Goal: Task Accomplishment & Management: Use online tool/utility

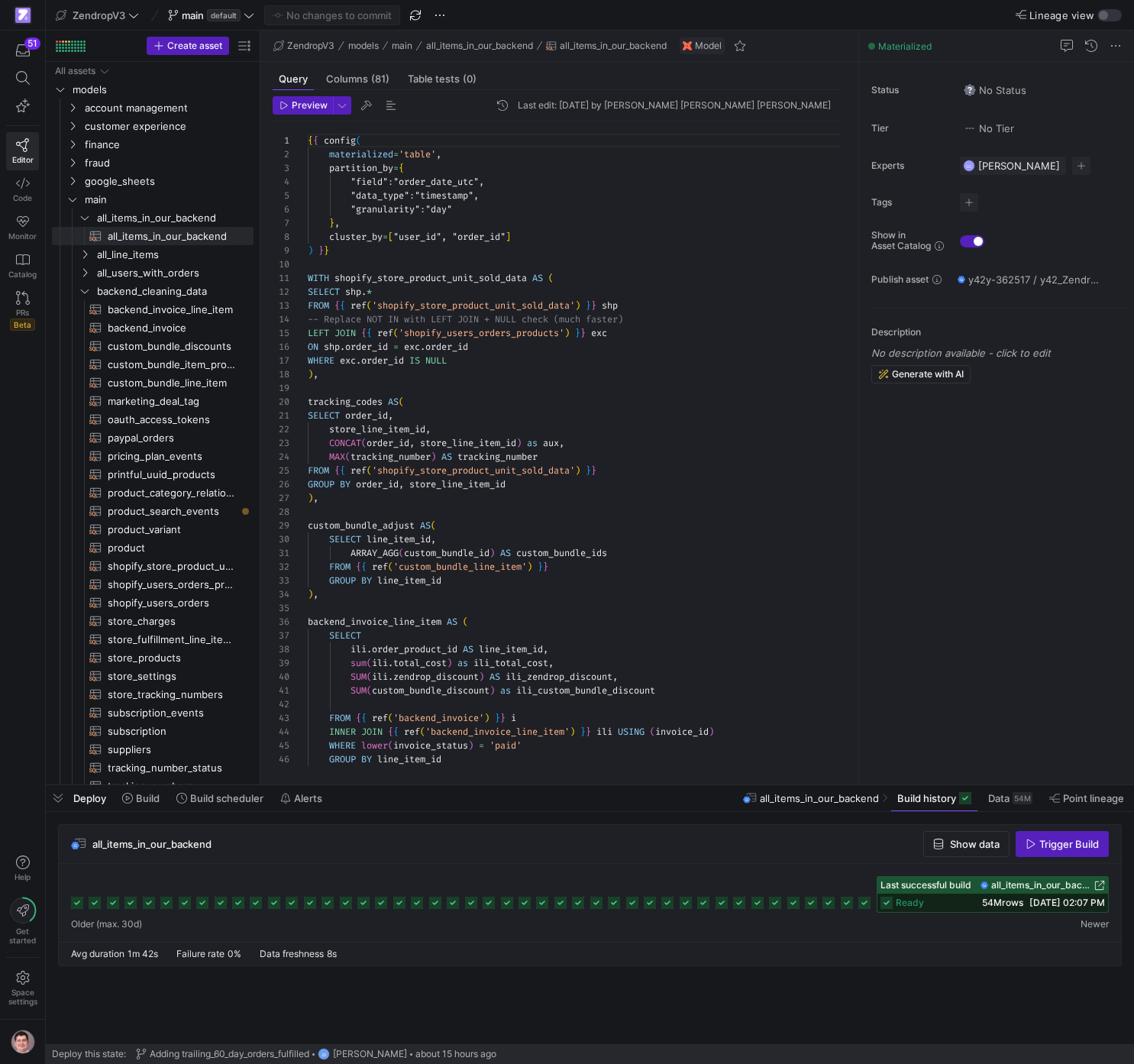
scroll to position [138, 0]
drag, startPoint x: 476, startPoint y: 577, endPoint x: 444, endPoint y: 578, distance: 32.0
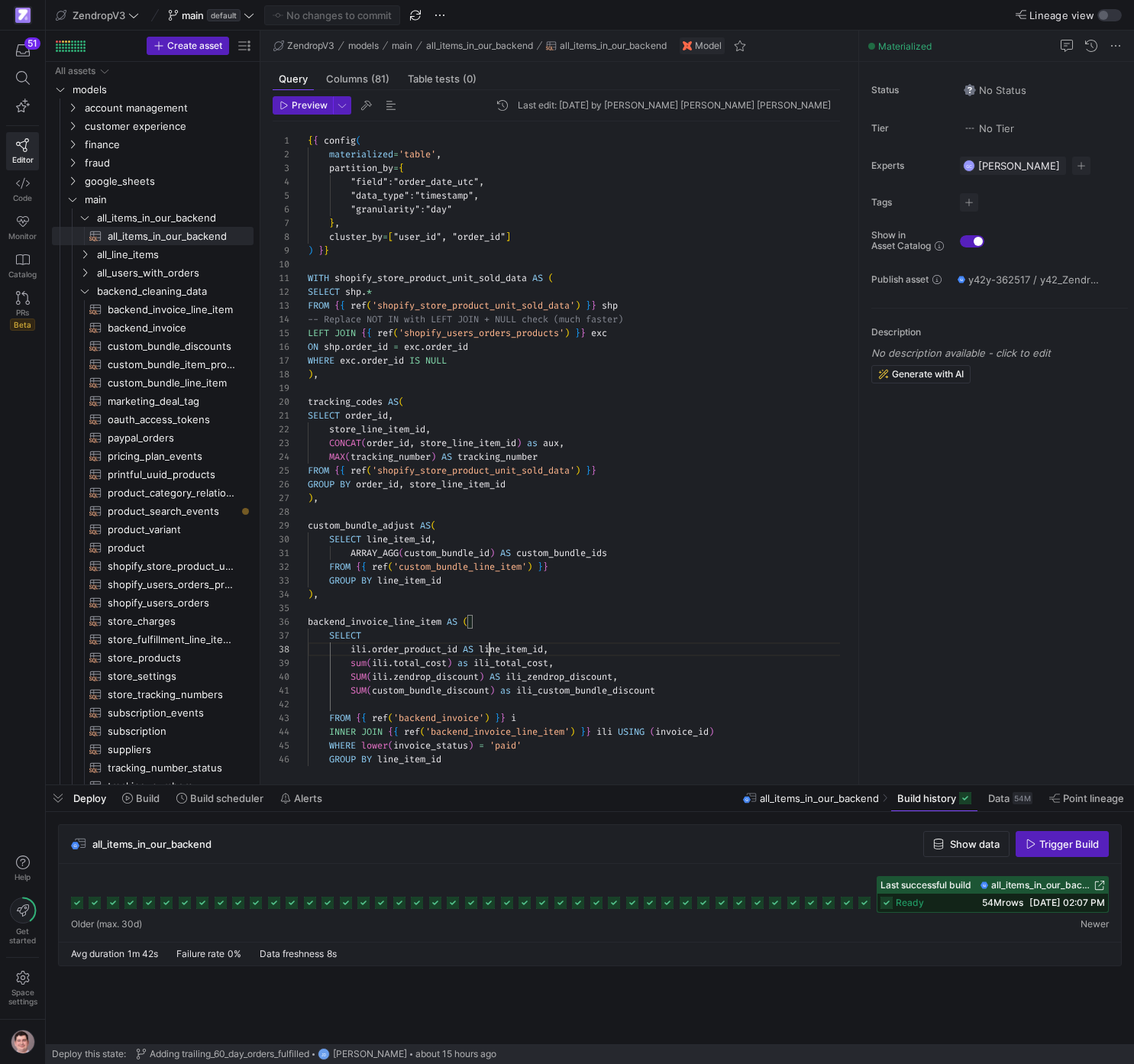
scroll to position [96, 242]
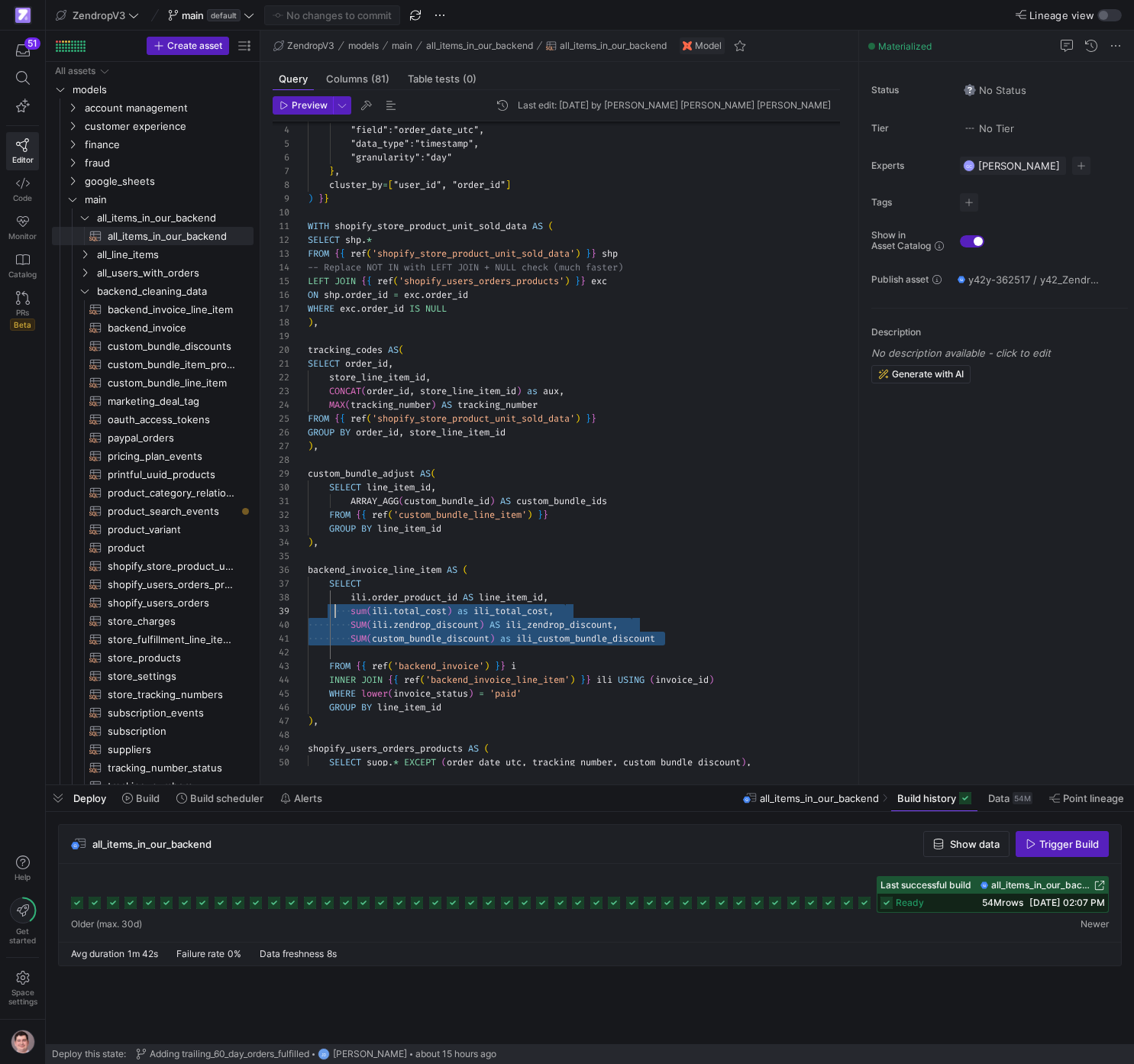
scroll to position [96, 23]
drag, startPoint x: 689, startPoint y: 641, endPoint x: 332, endPoint y: 602, distance: 359.1
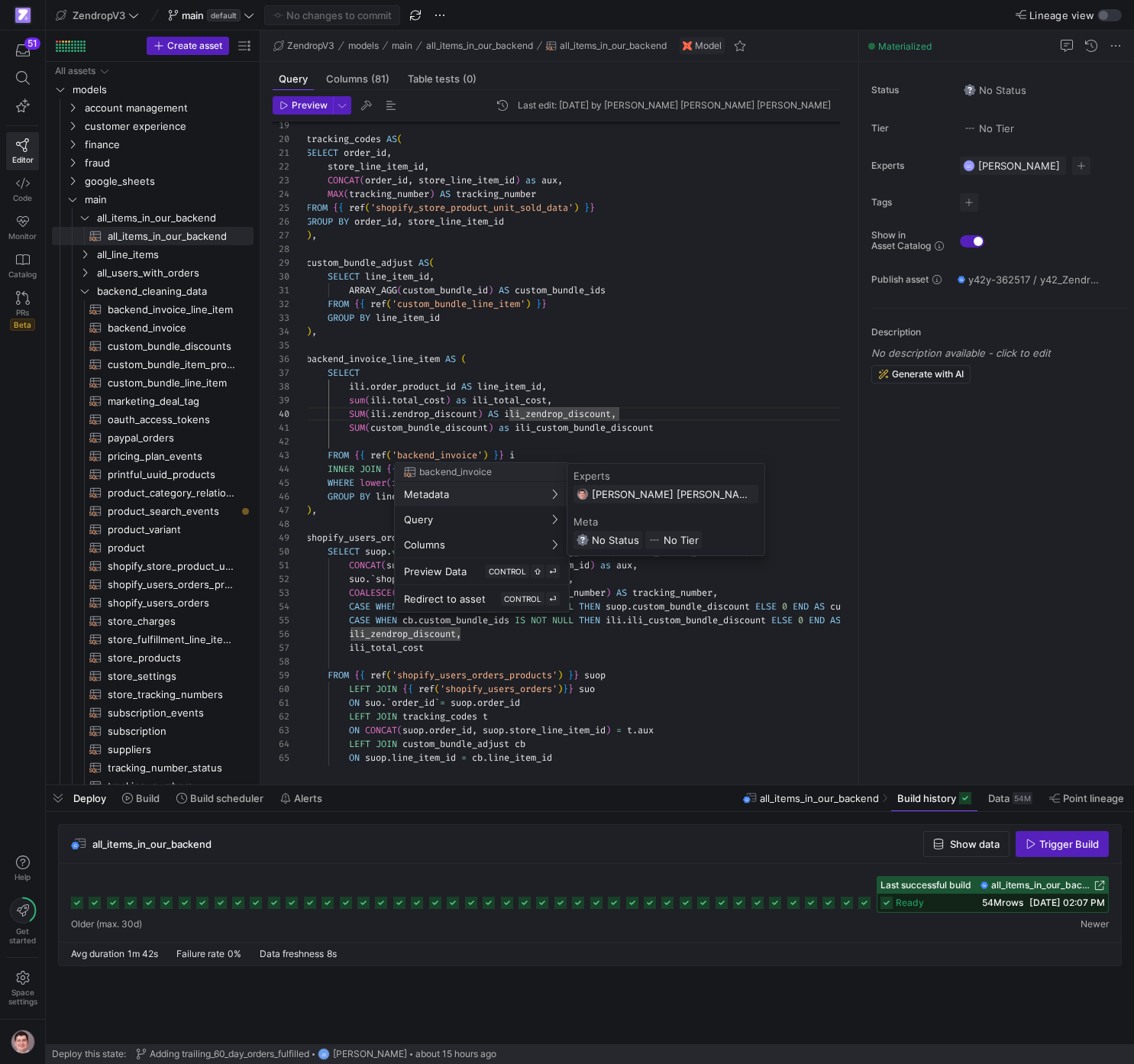
click at [650, 486] on y42-org-user-label "[PERSON_NAME] [PERSON_NAME] [PERSON_NAME]" at bounding box center [666, 495] width 185 height 18
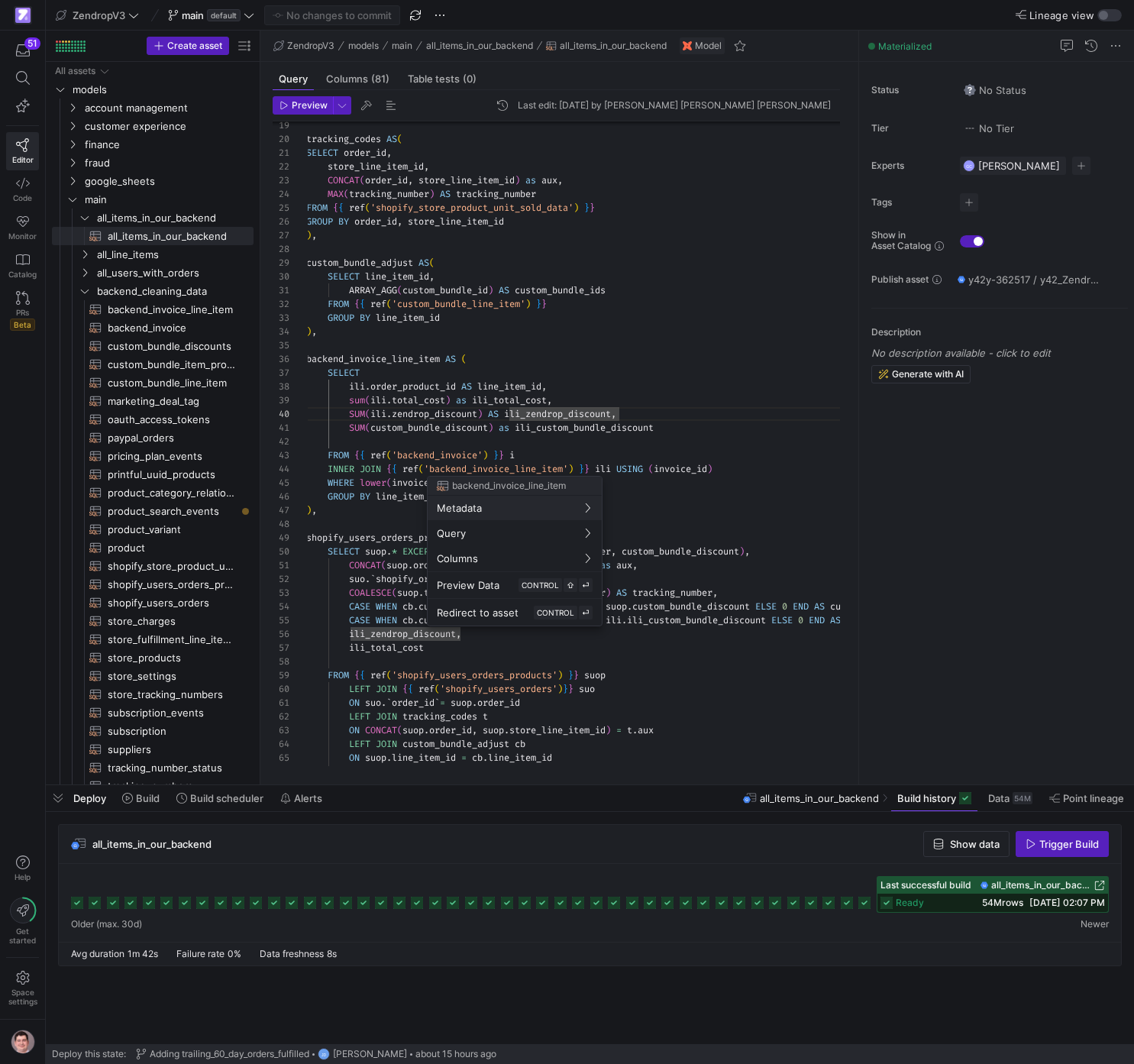
click at [400, 601] on div at bounding box center [567, 532] width 1134 height 1064
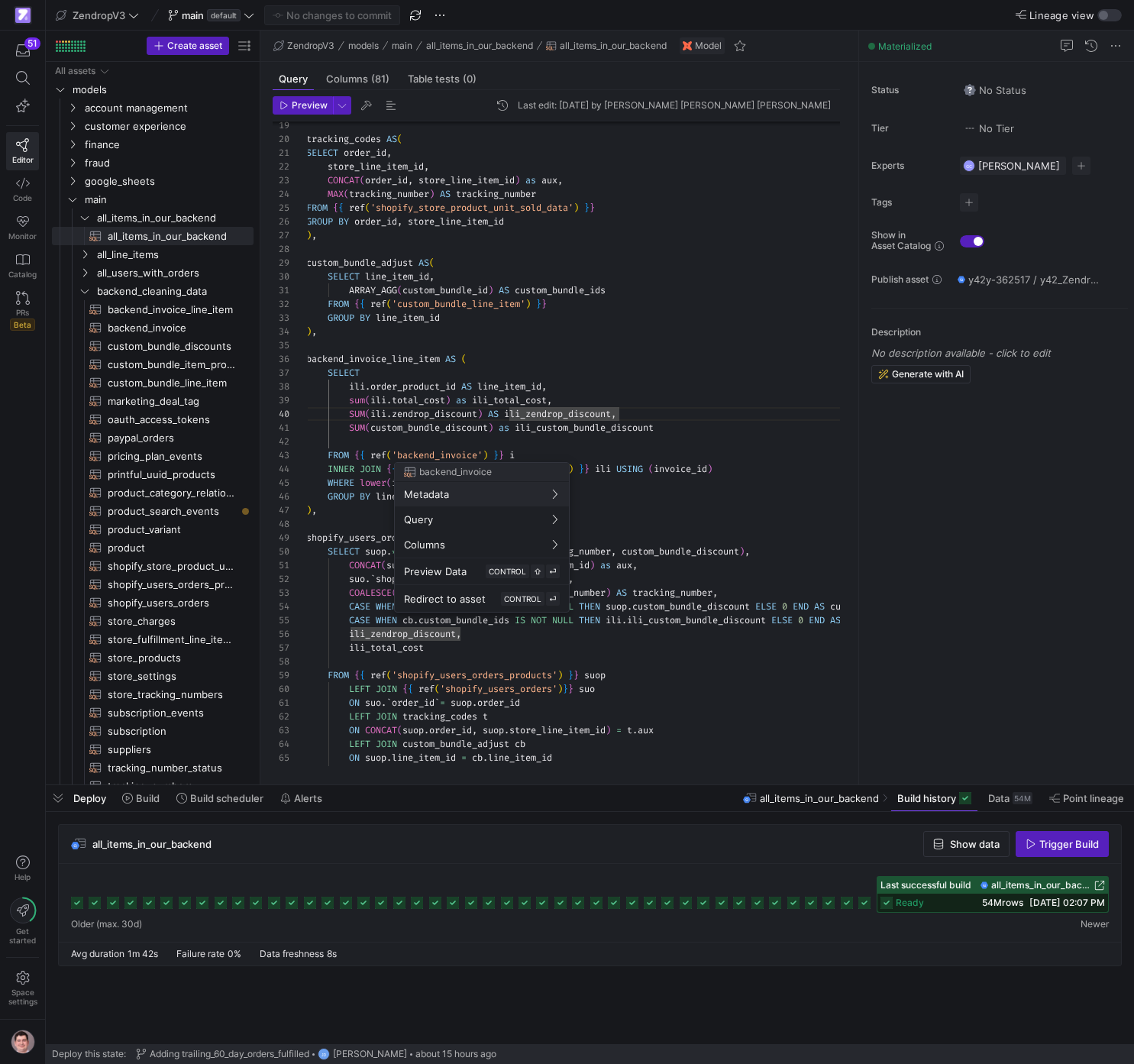
click at [594, 420] on div at bounding box center [567, 532] width 1134 height 1064
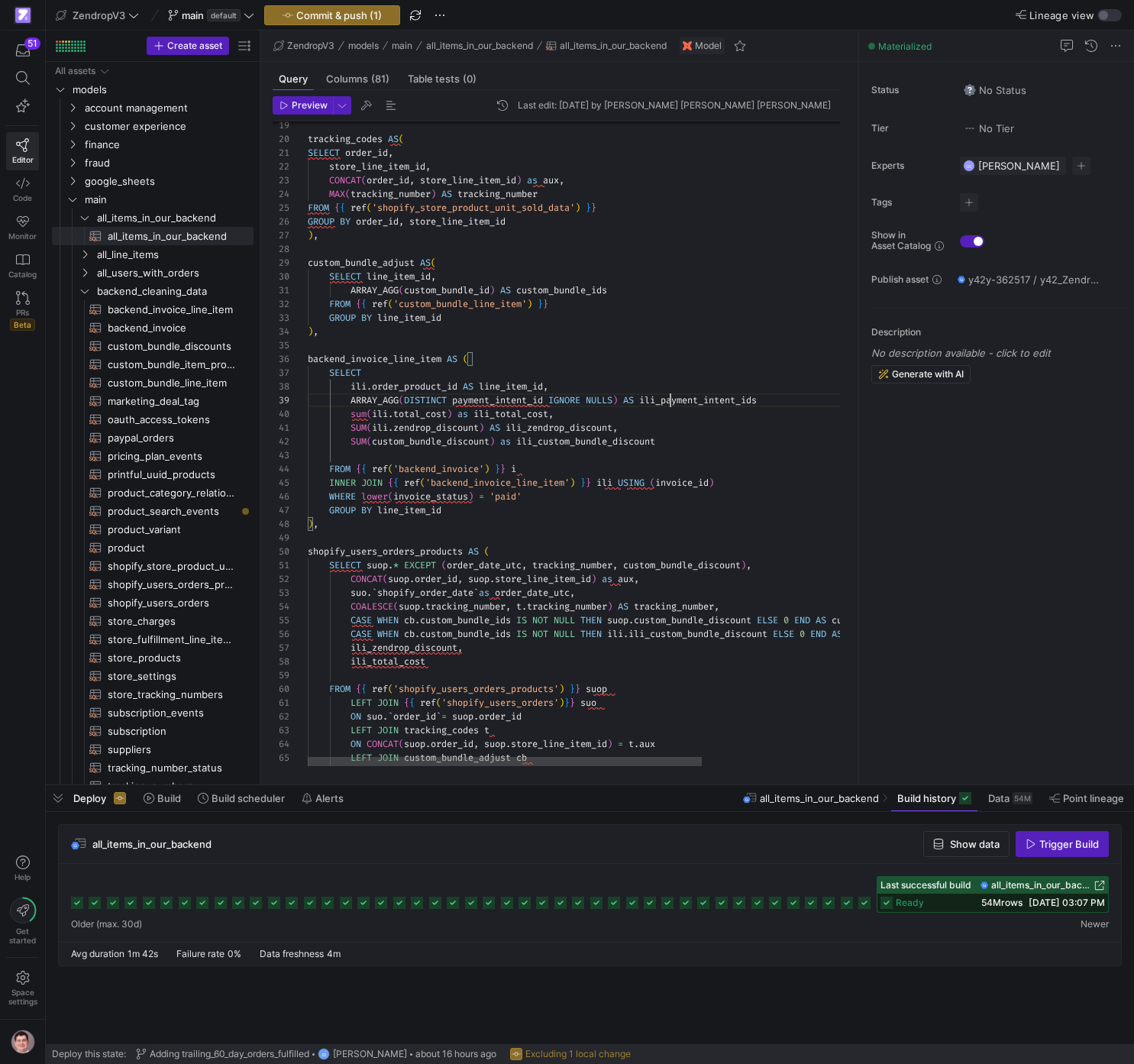
scroll to position [110, 462]
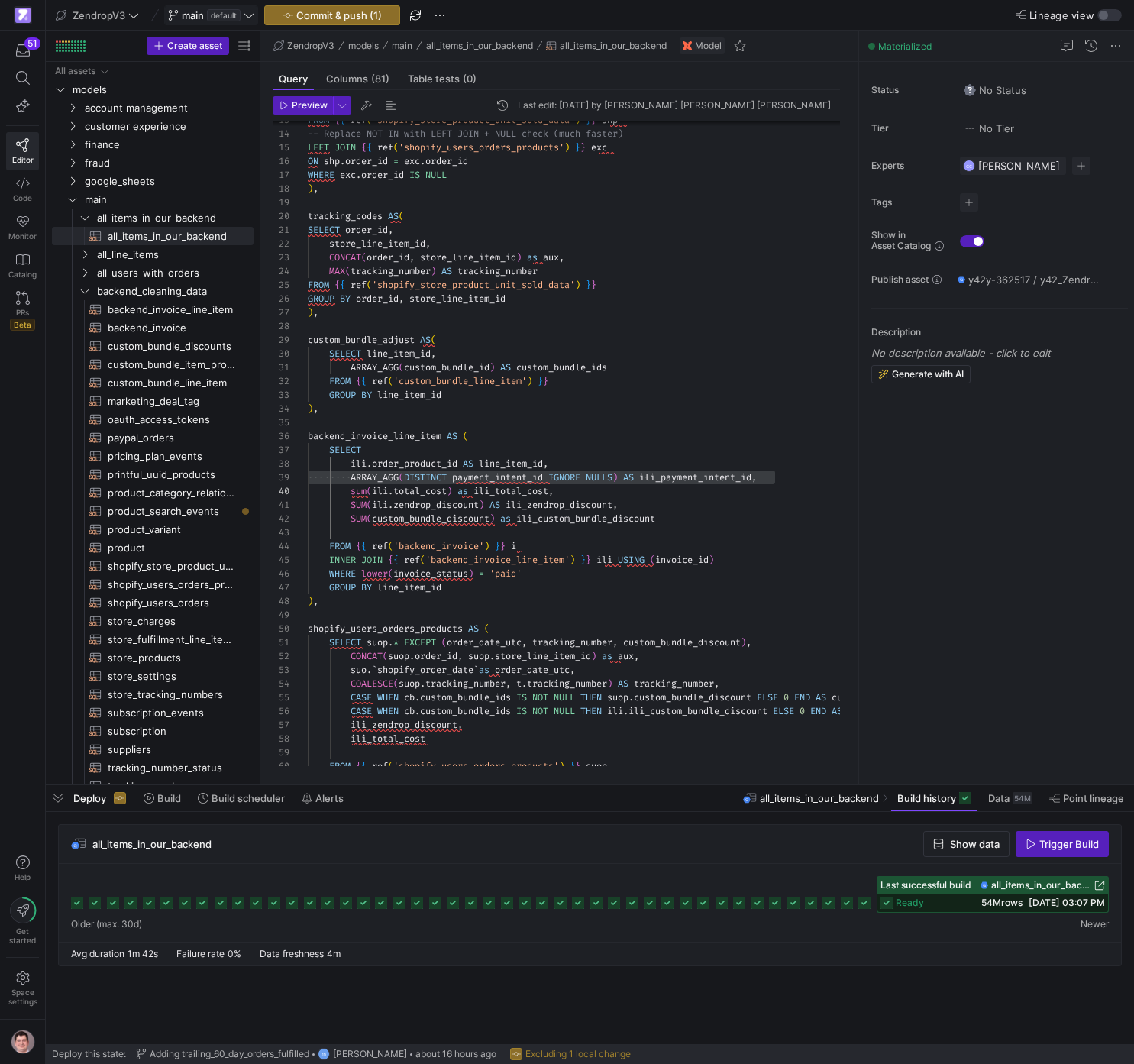
click at [240, 17] on span "main default" at bounding box center [212, 15] width 86 height 13
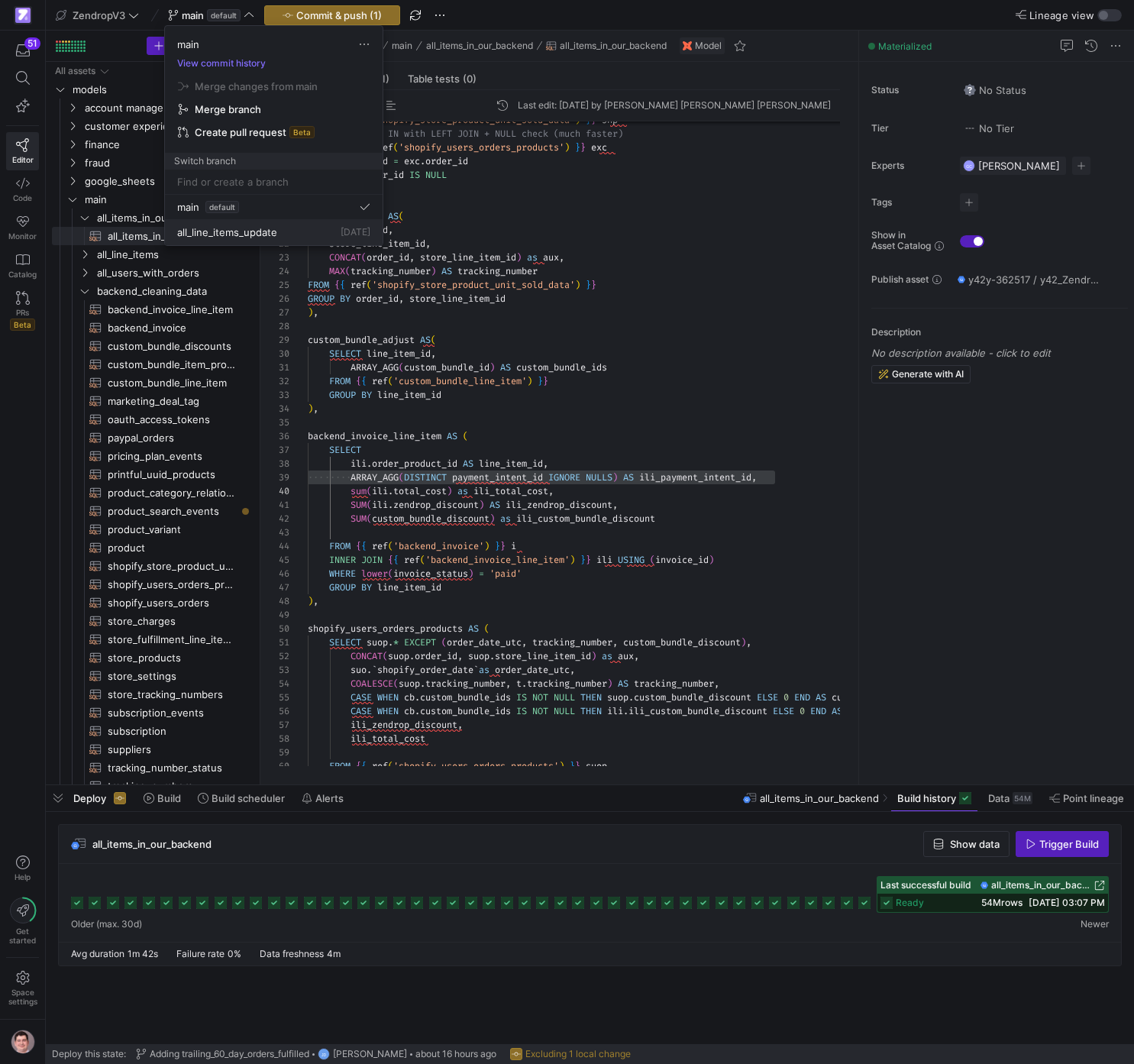
click at [260, 229] on span "all_line_items_update" at bounding box center [227, 232] width 100 height 13
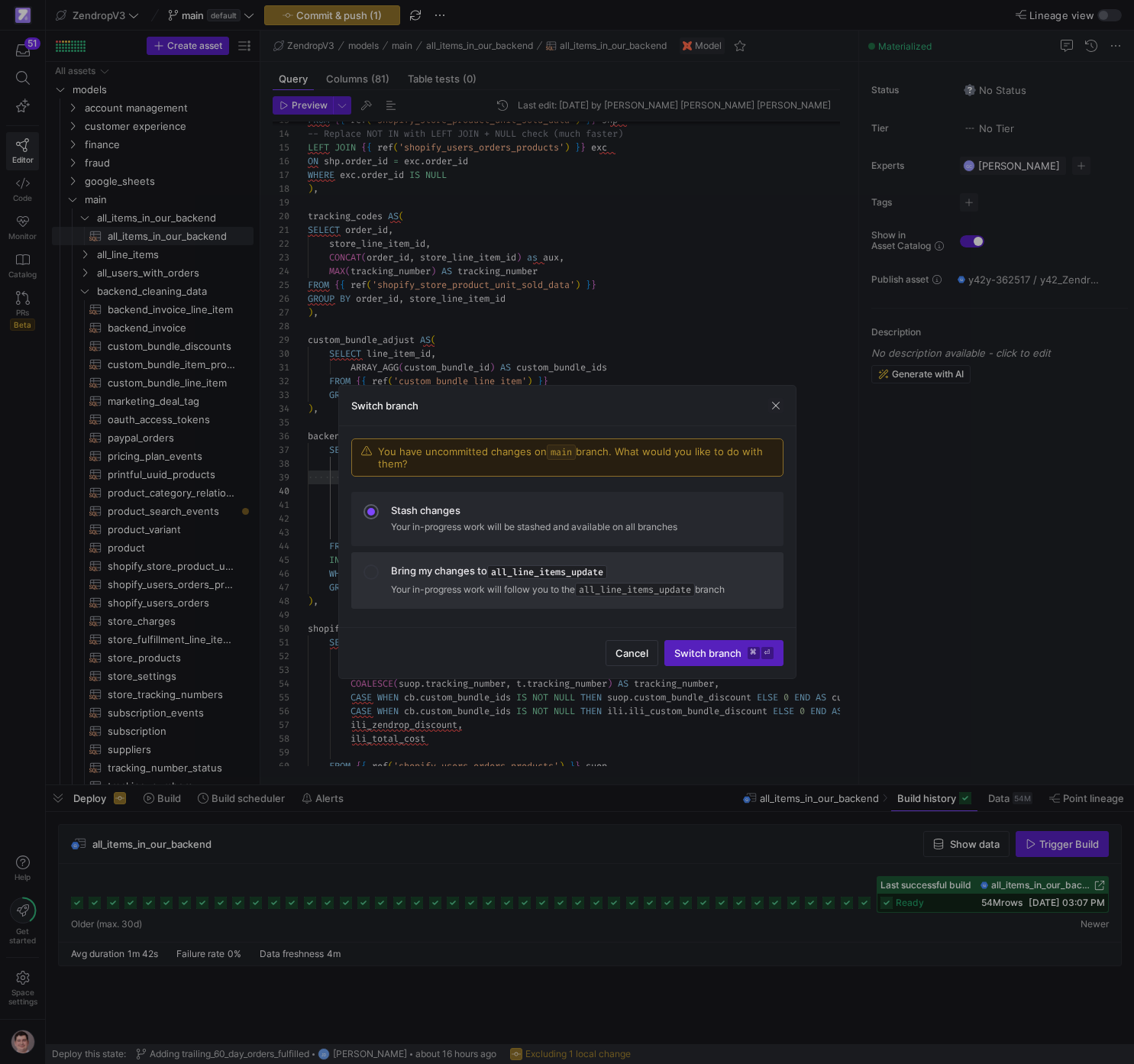
click at [684, 581] on span "Bring my changes to all_line_items_update Your in-progress work will follow you…" at bounding box center [581, 581] width 380 height 32
click at [733, 659] on span "Switch branch ⌘ ⏎" at bounding box center [724, 653] width 99 height 13
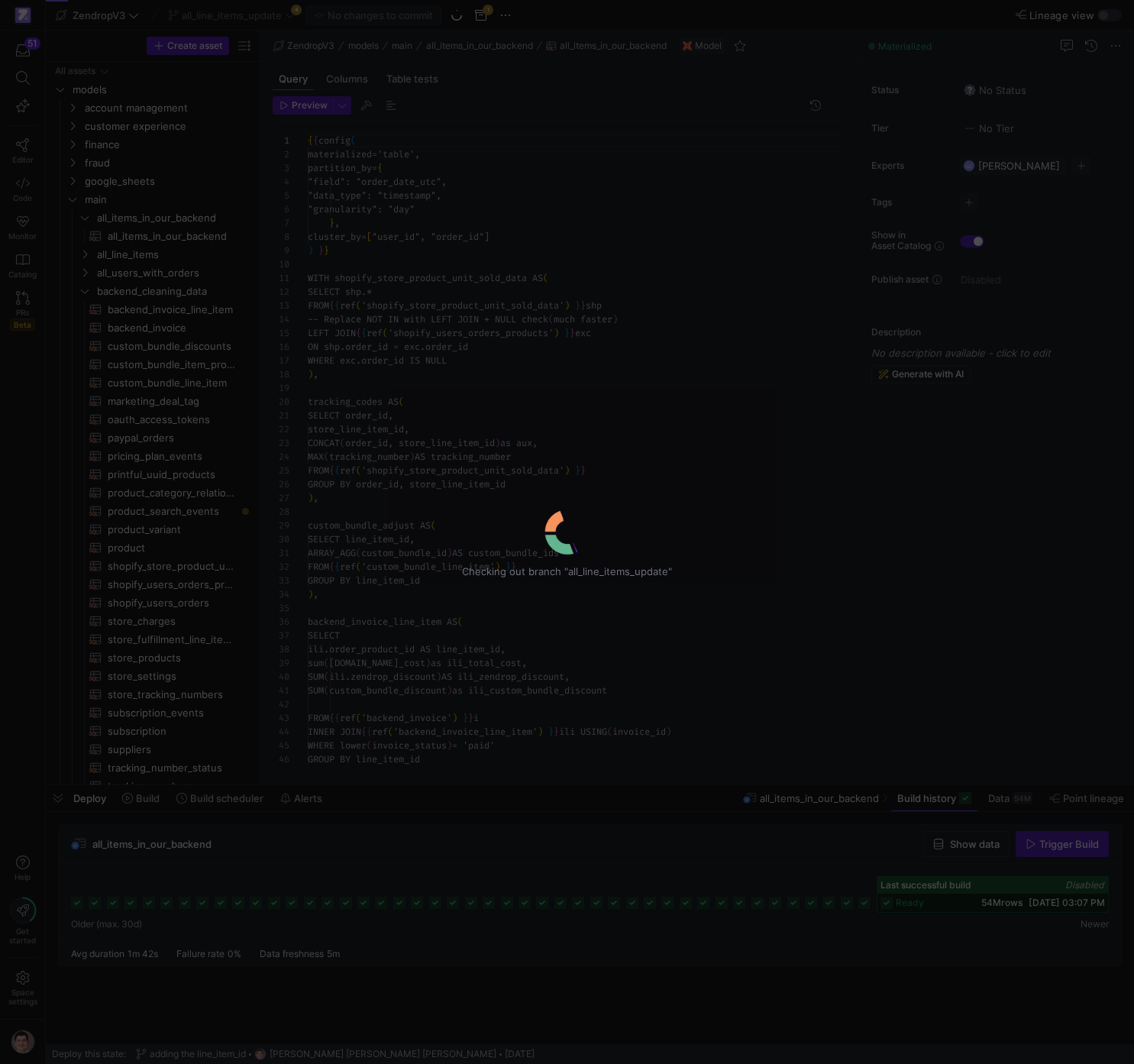
scroll to position [138, 0]
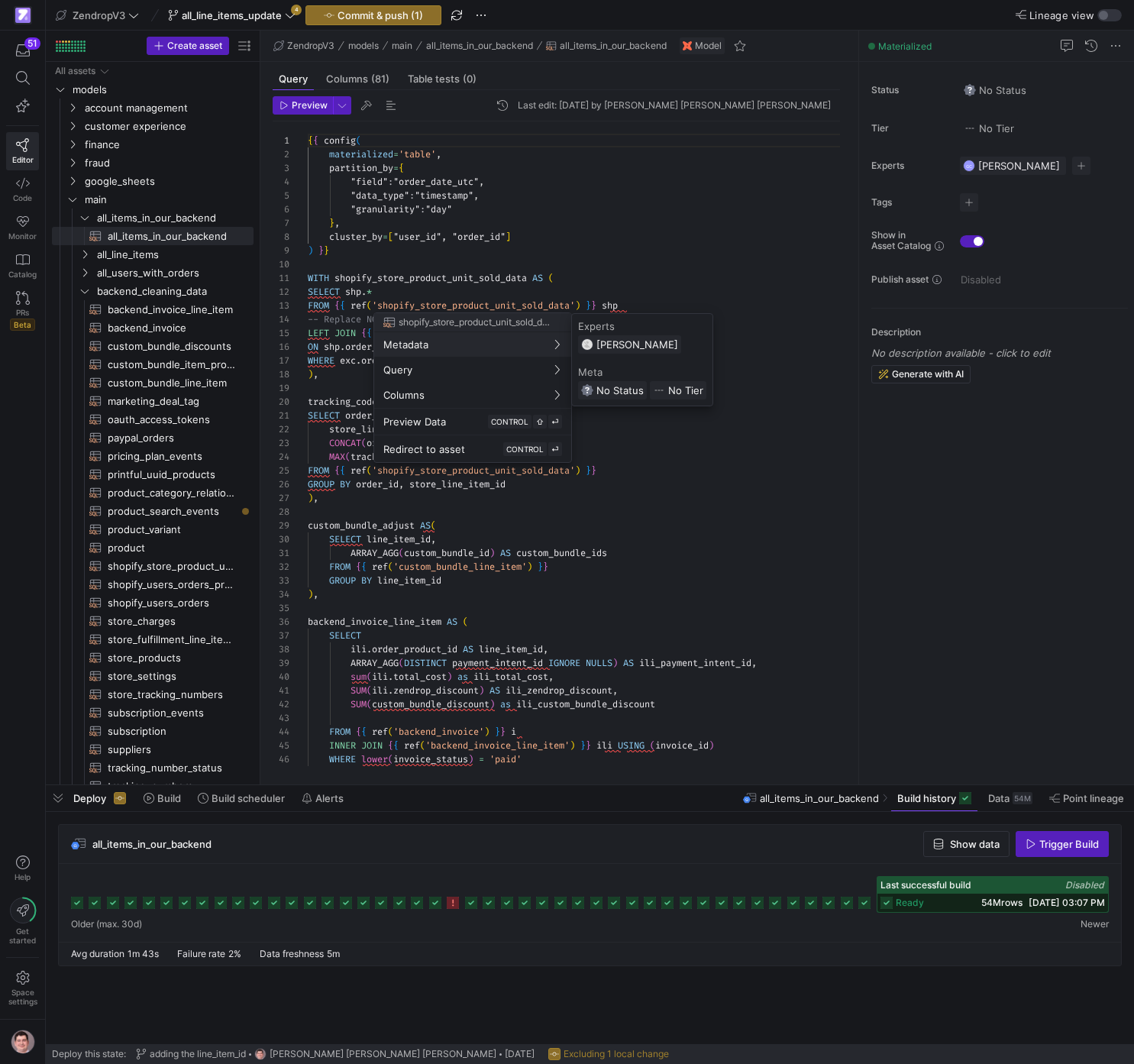
click at [658, 522] on div at bounding box center [567, 532] width 1134 height 1064
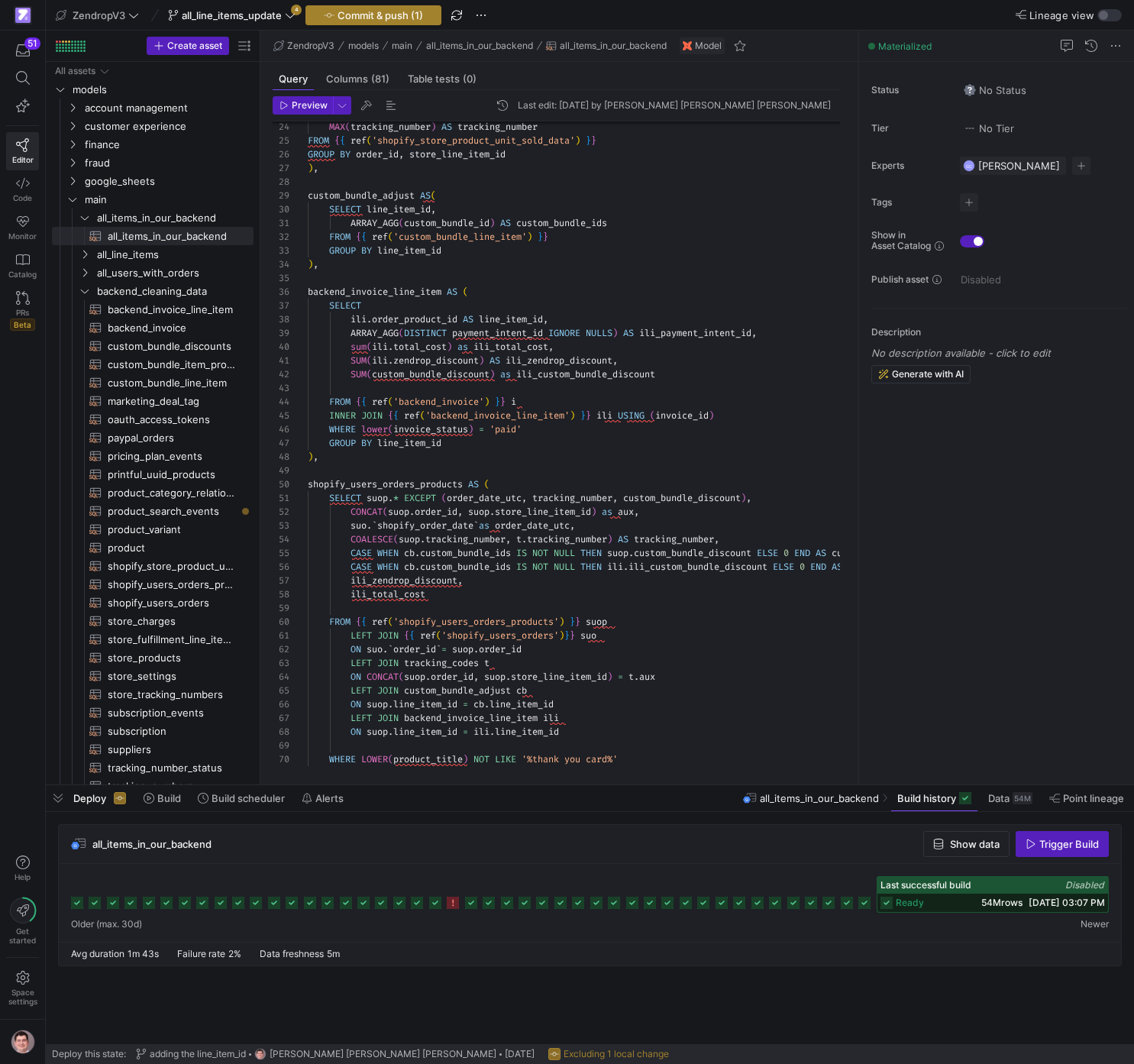
click at [355, 15] on span "Commit & push (1)" at bounding box center [380, 15] width 86 height 13
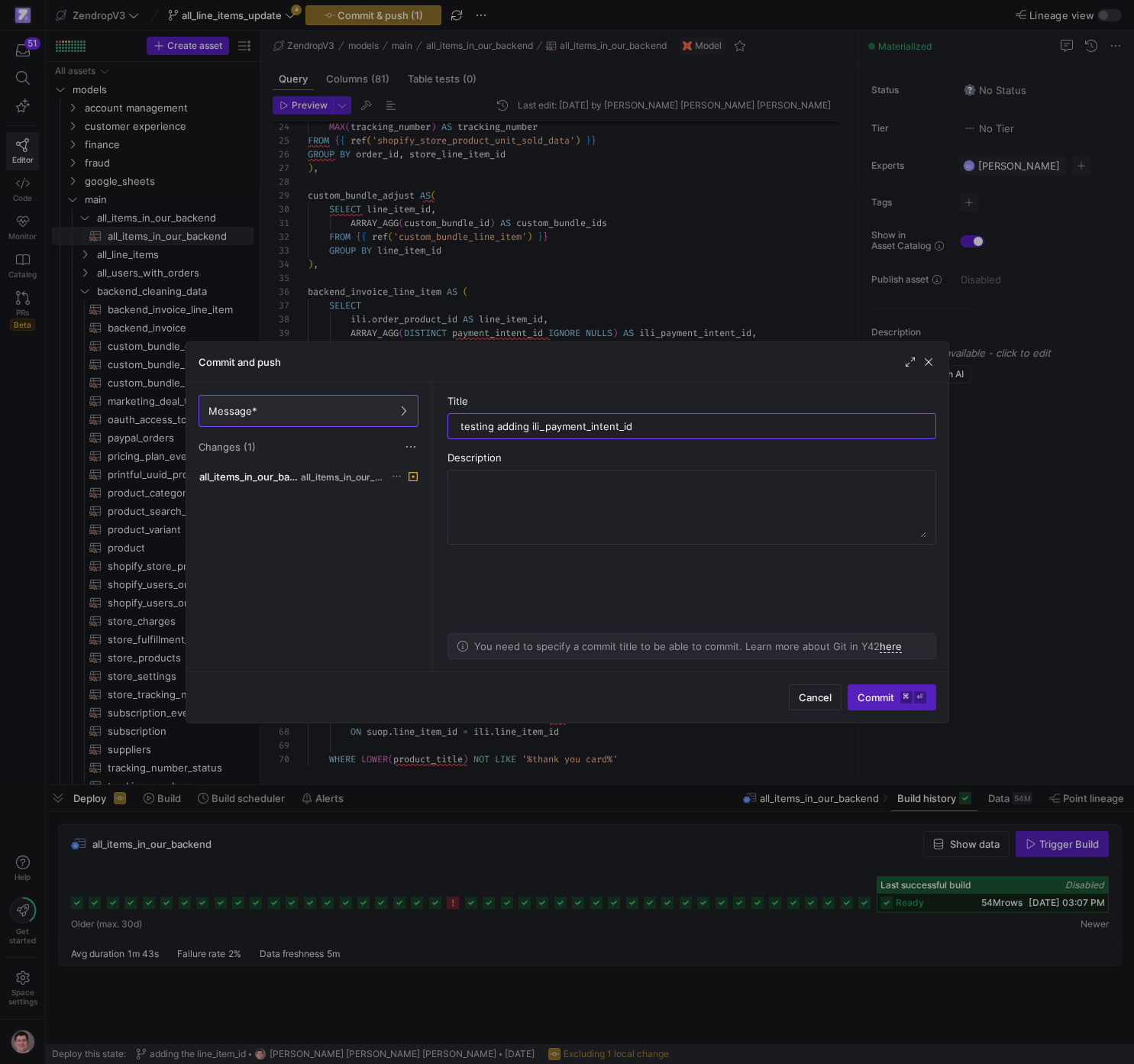
type input "testing adding ili_payment_intent_id"
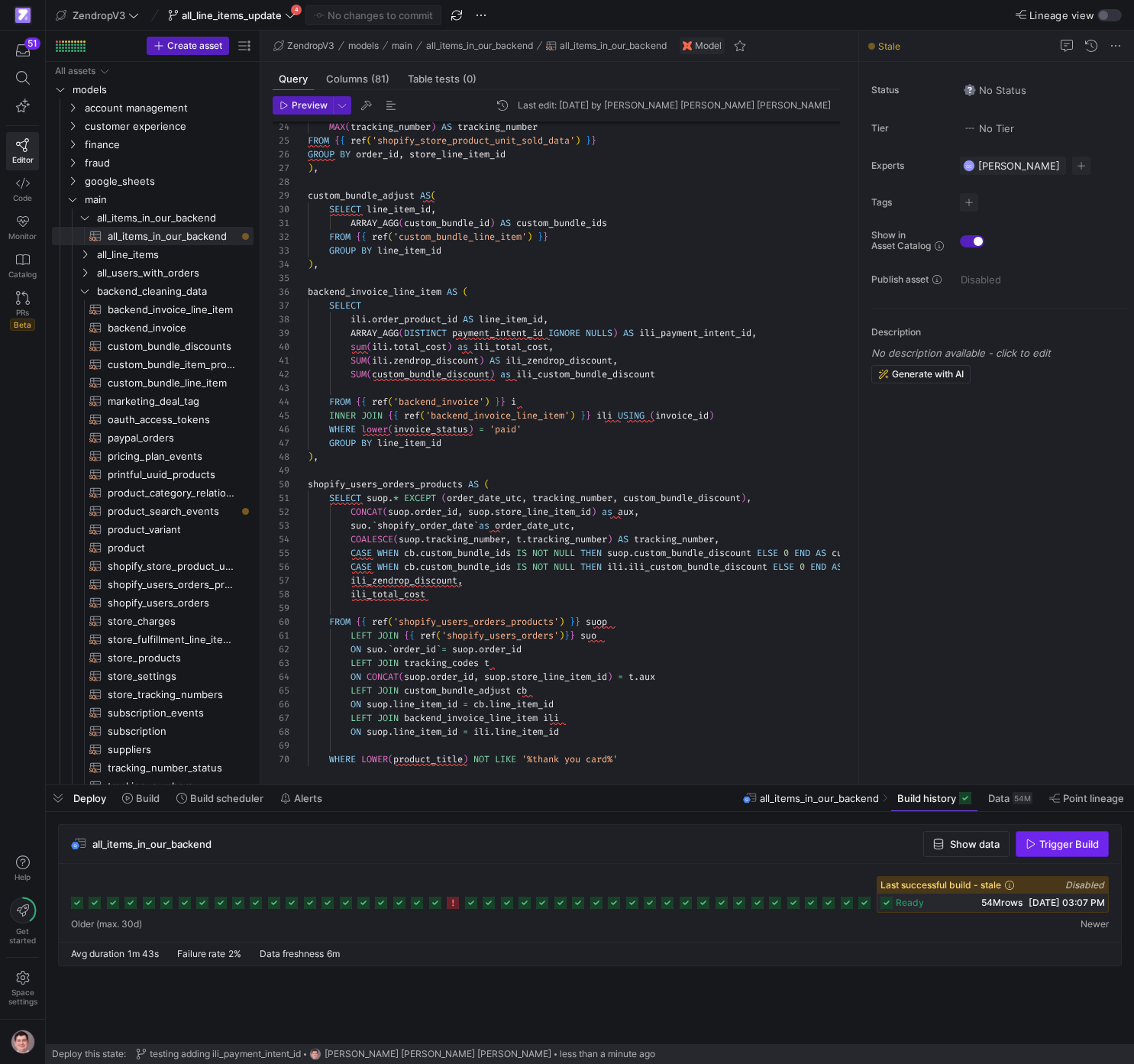
click at [1058, 842] on span "Trigger Build" at bounding box center [1069, 844] width 59 height 13
click at [269, 11] on span "all_line_items_update" at bounding box center [231, 15] width 100 height 13
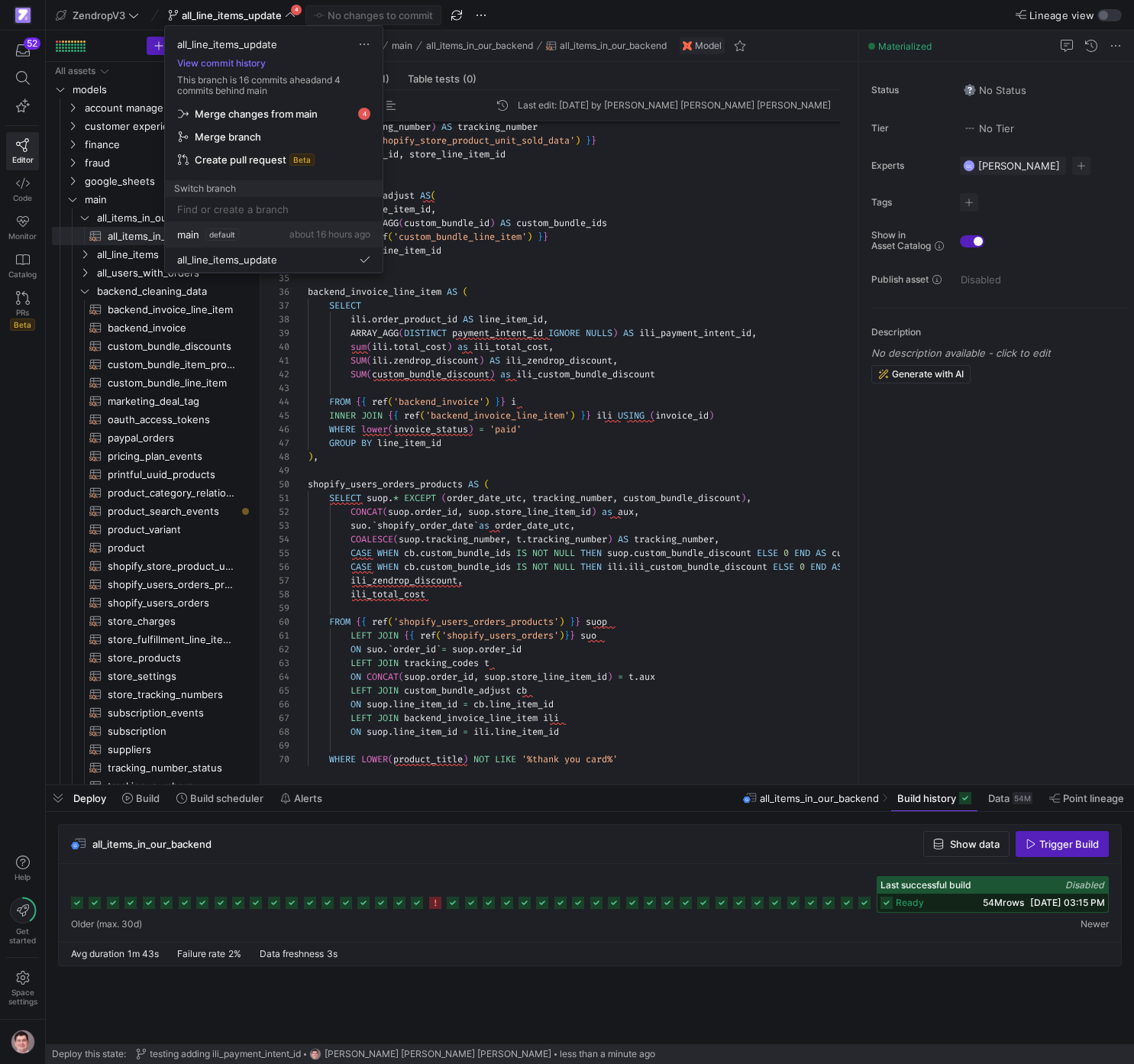
click at [273, 234] on div "main default about 16 hours ago" at bounding box center [274, 235] width 194 height 13
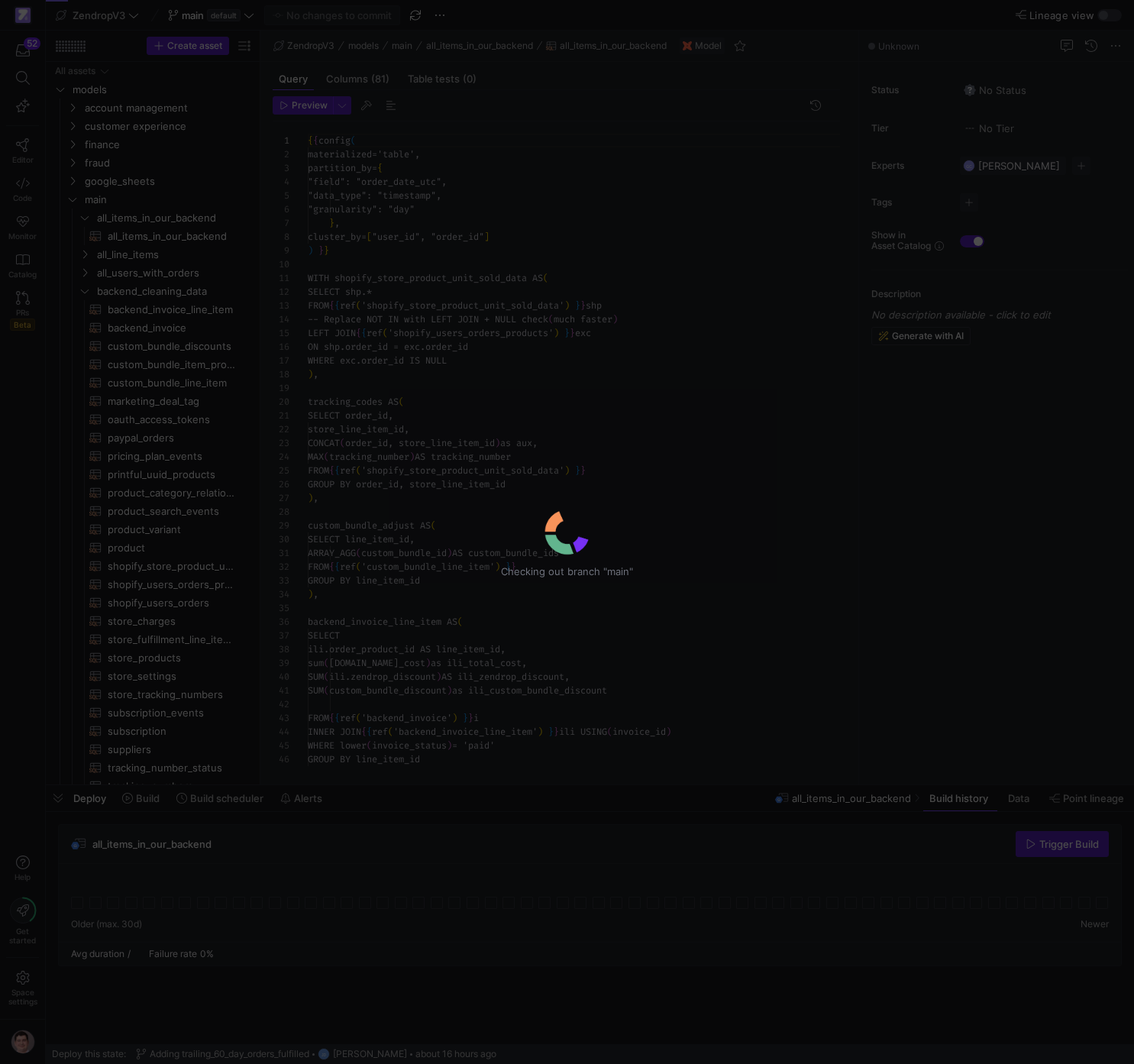
scroll to position [138, 0]
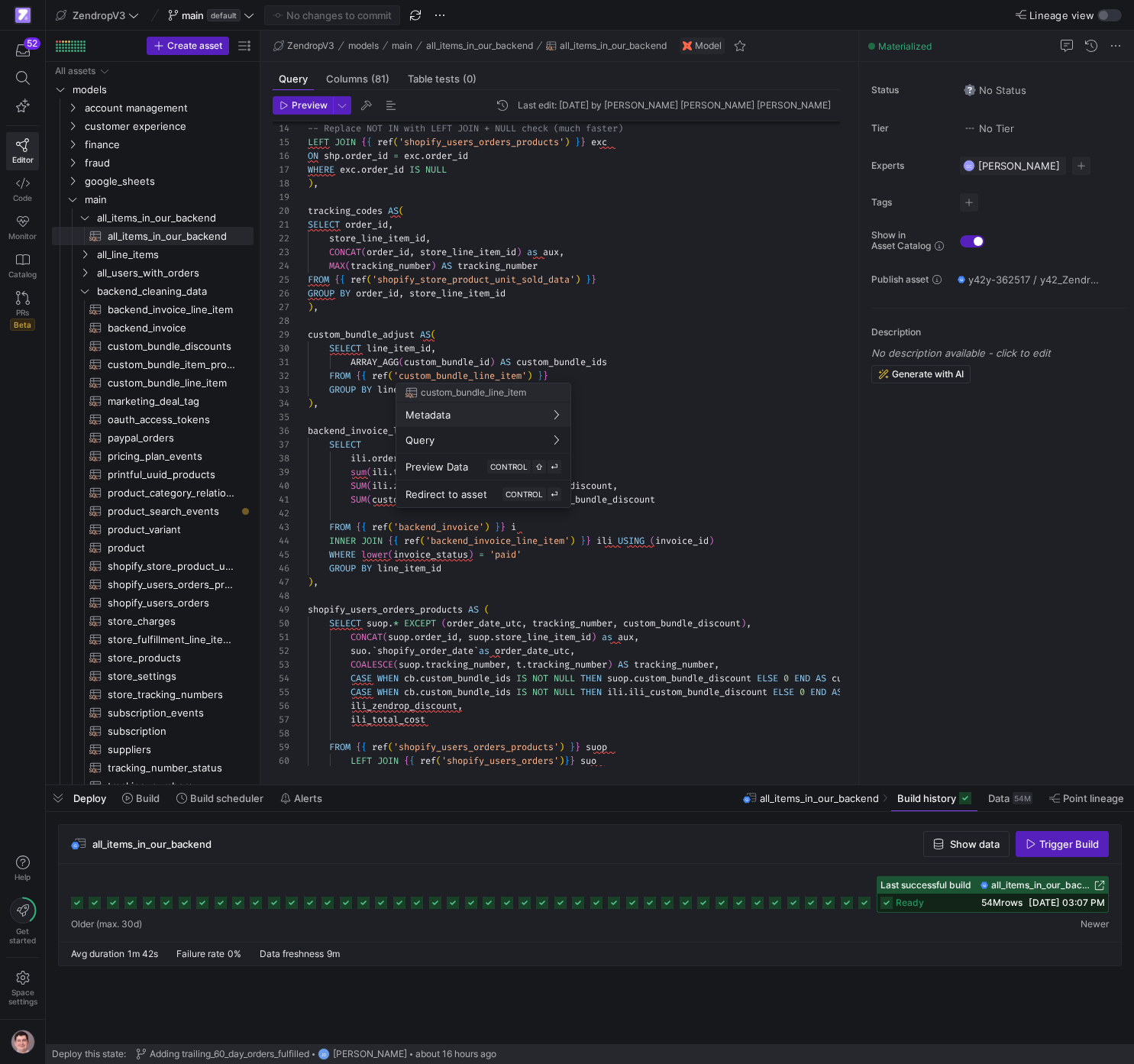
click at [711, 466] on div at bounding box center [567, 532] width 1134 height 1064
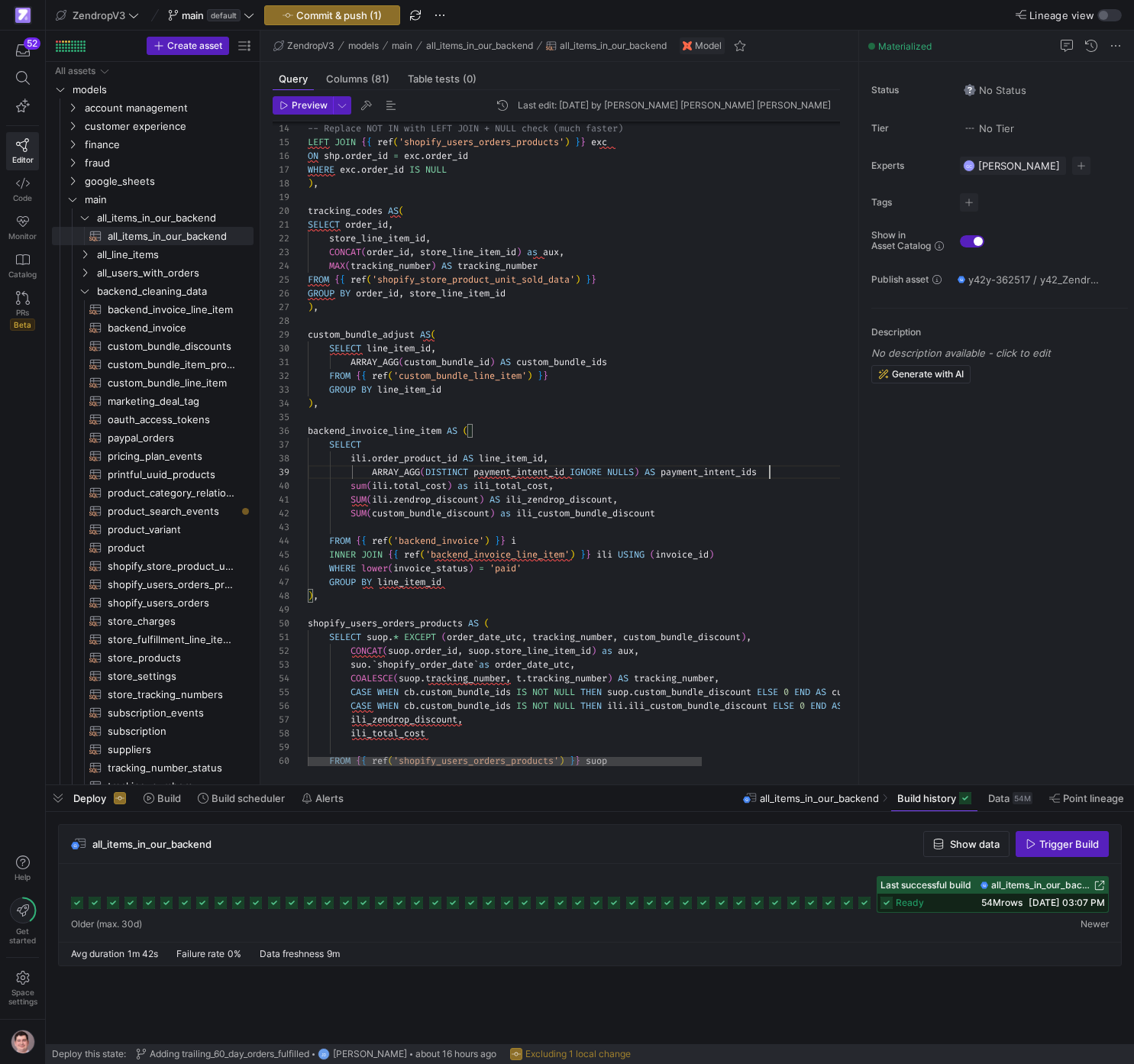
scroll to position [110, 368]
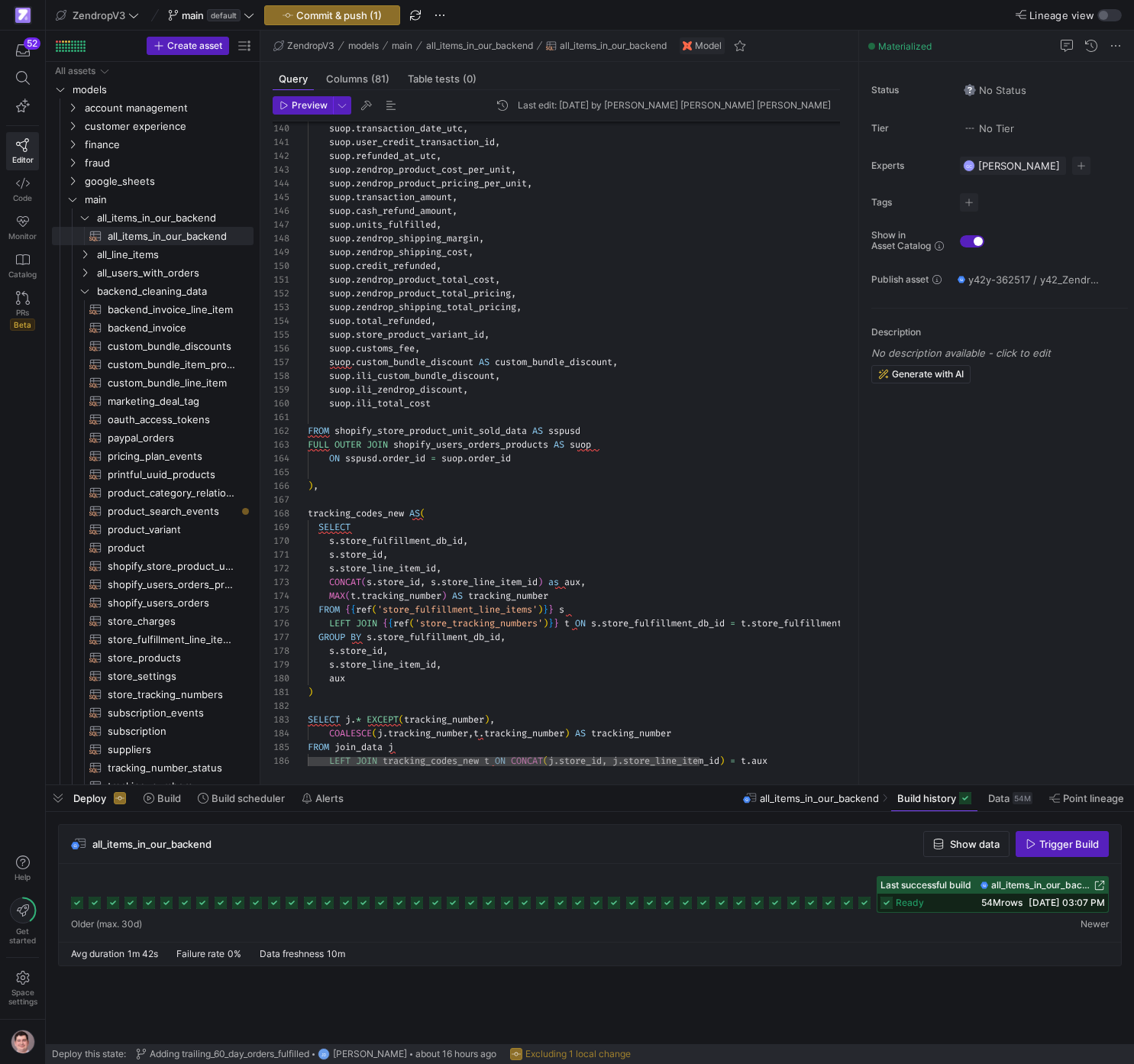
scroll to position [123, 127]
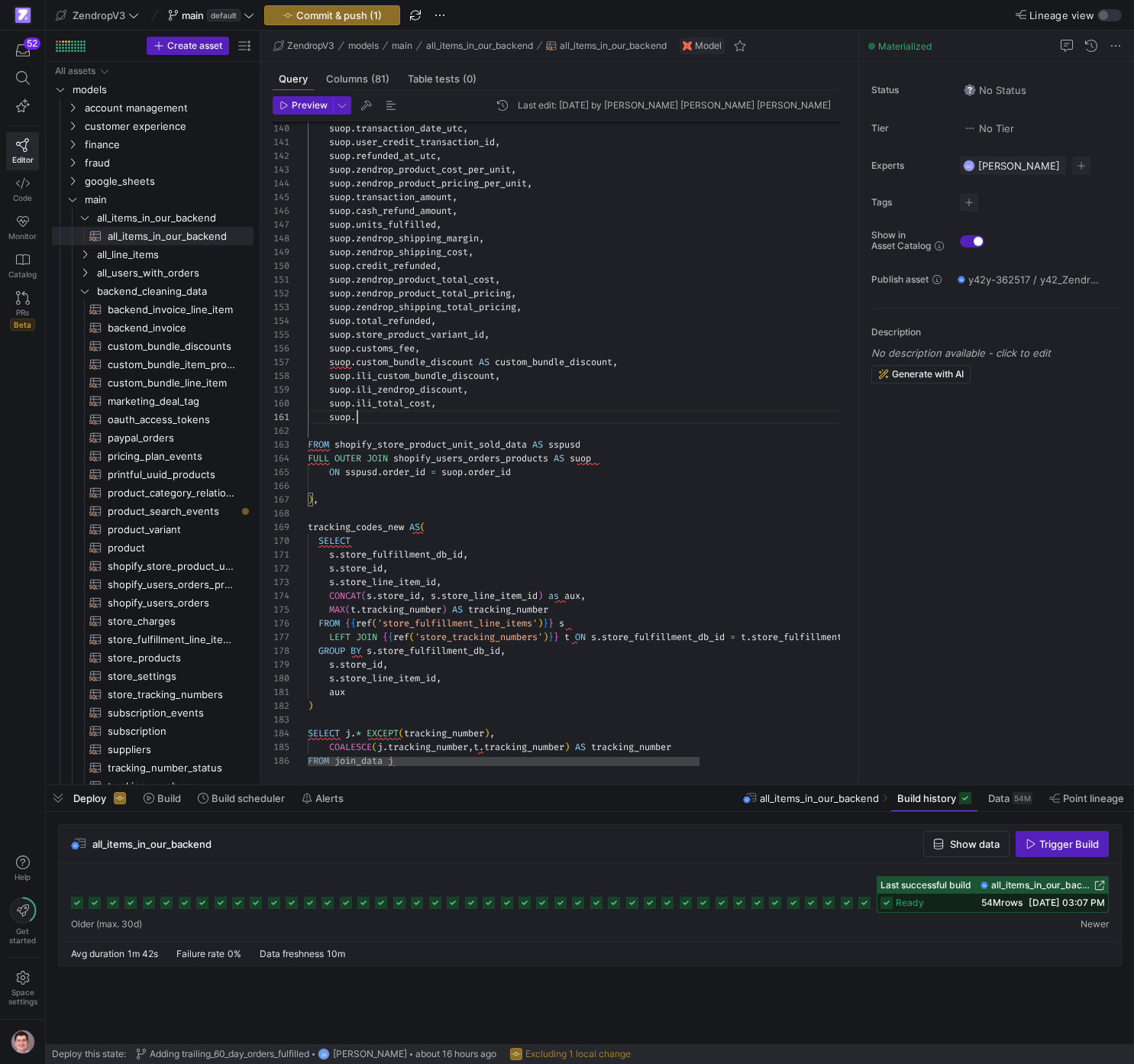
scroll to position [0, 164]
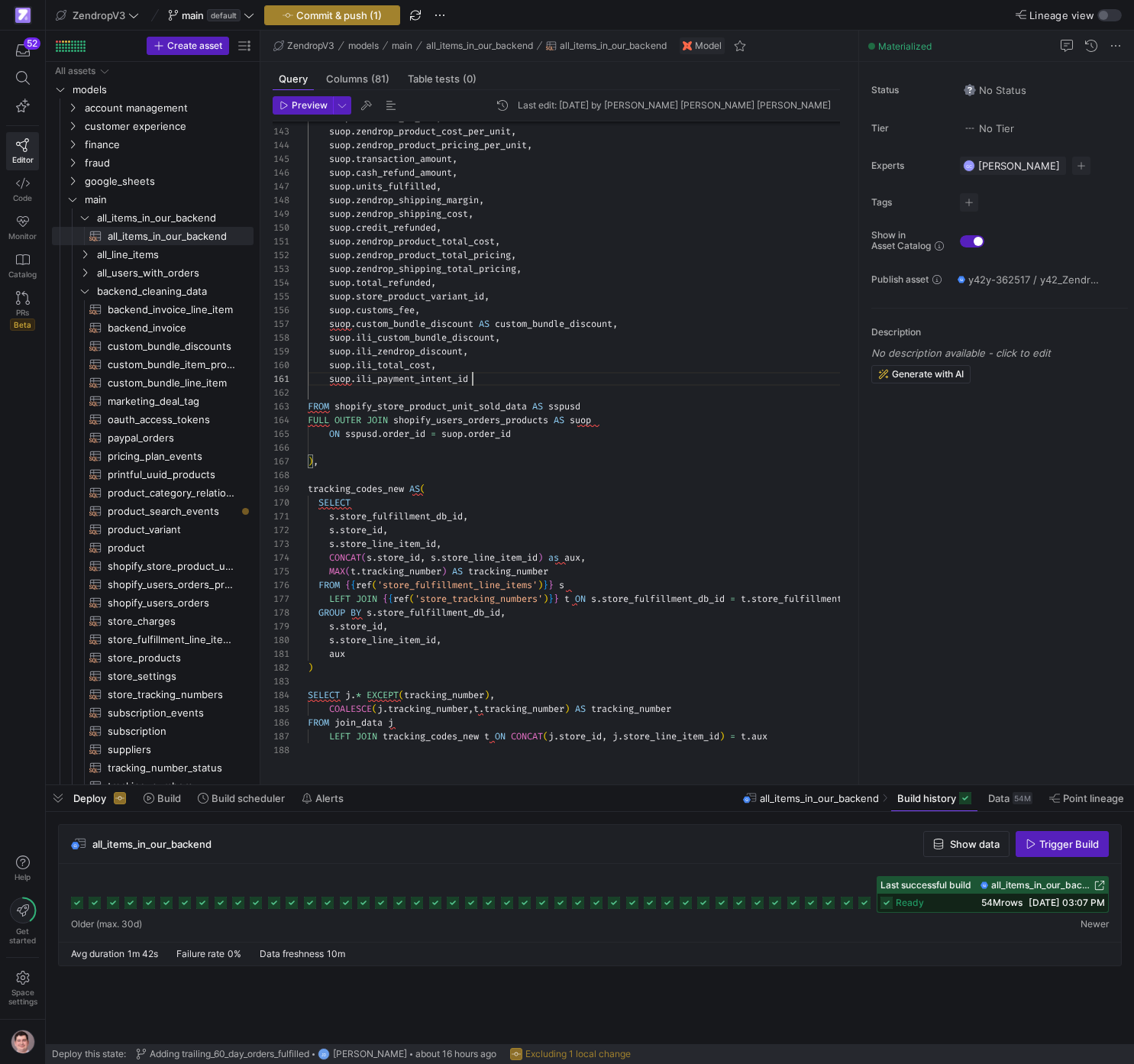
click at [346, 6] on span "button" at bounding box center [331, 15] width 134 height 18
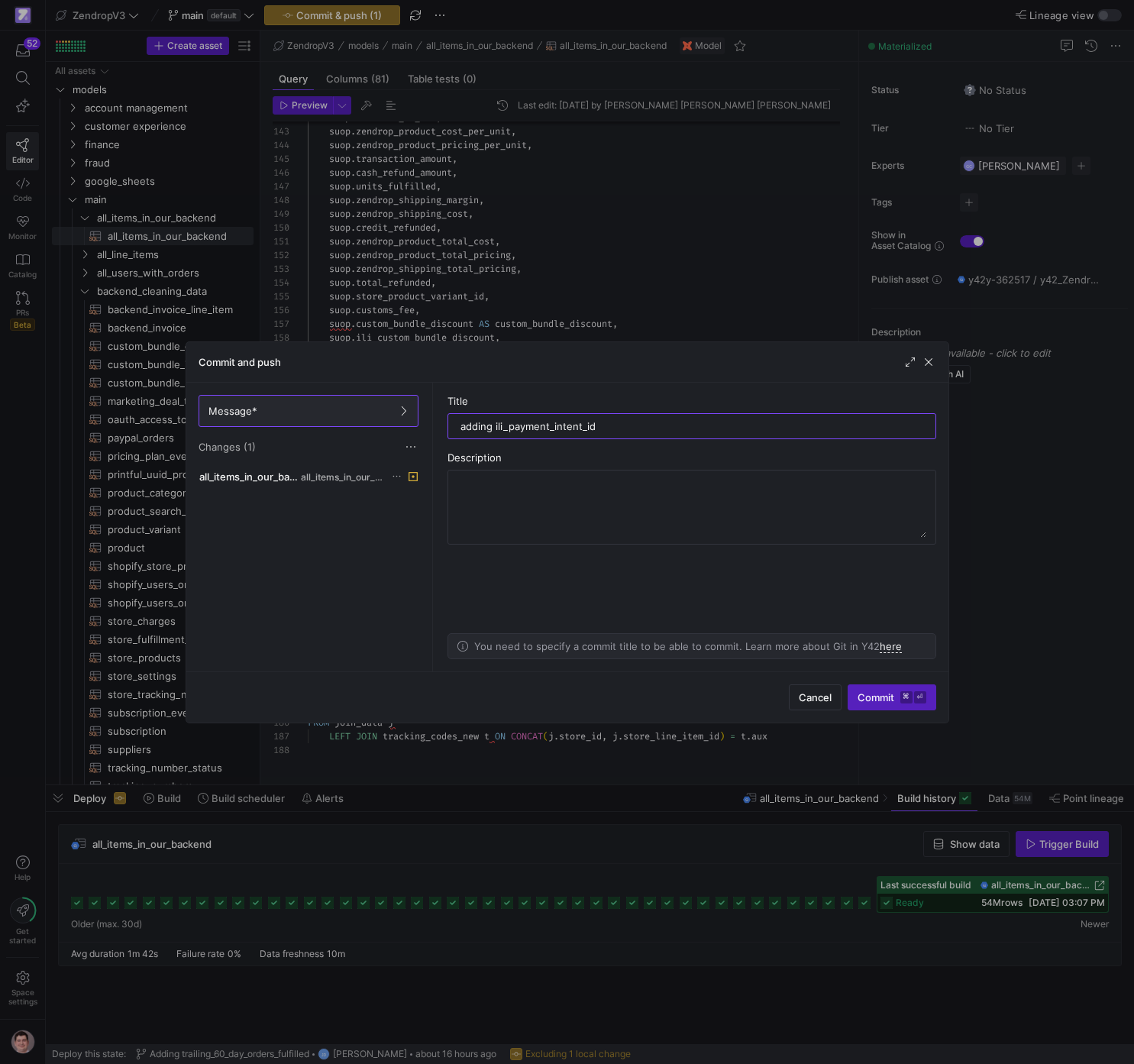
type input "adding ili_payment_intent_id"
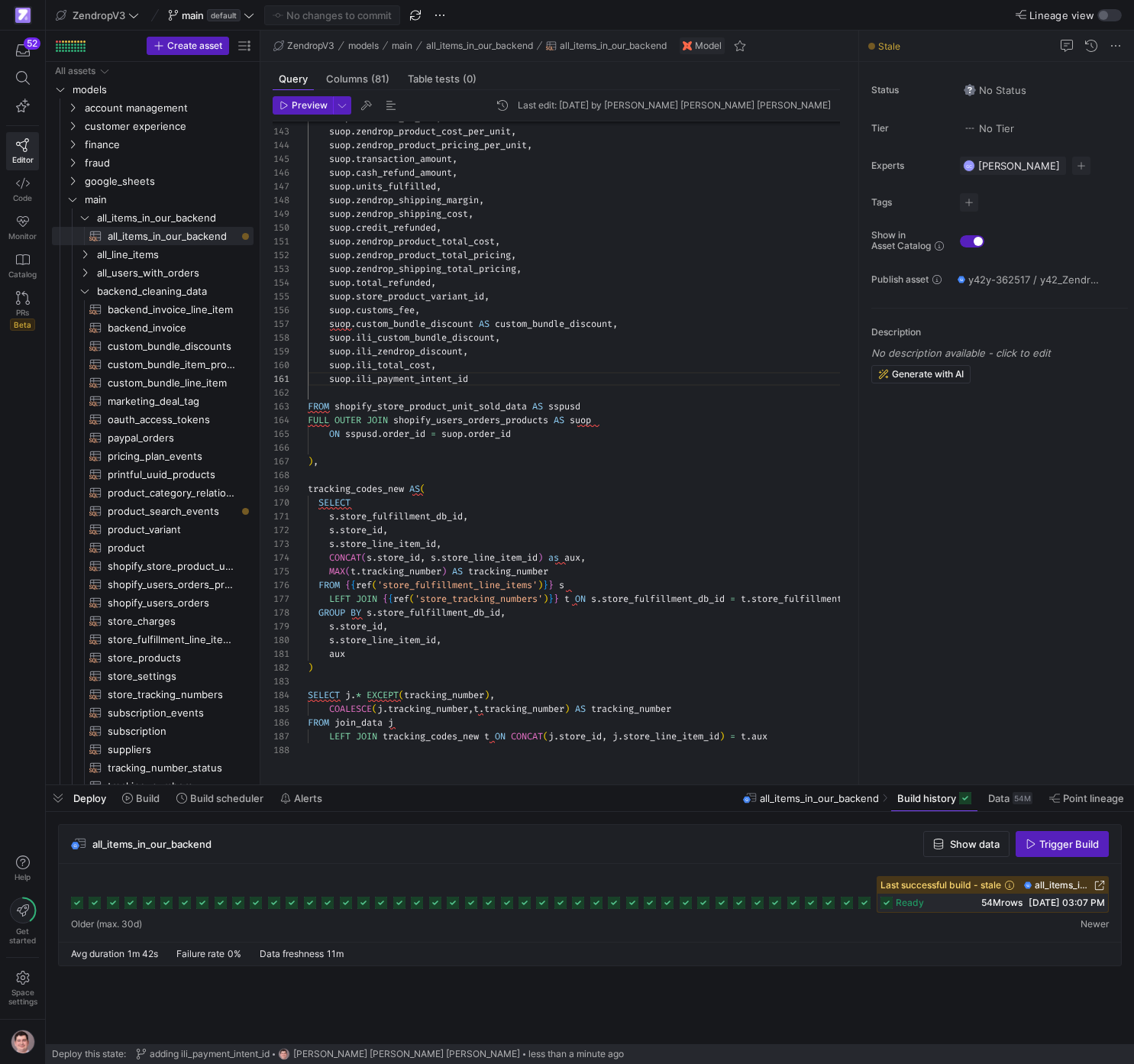
click at [1075, 852] on span "button" at bounding box center [1063, 844] width 92 height 24
click at [1109, 903] on icon at bounding box center [1103, 904] width 13 height 13
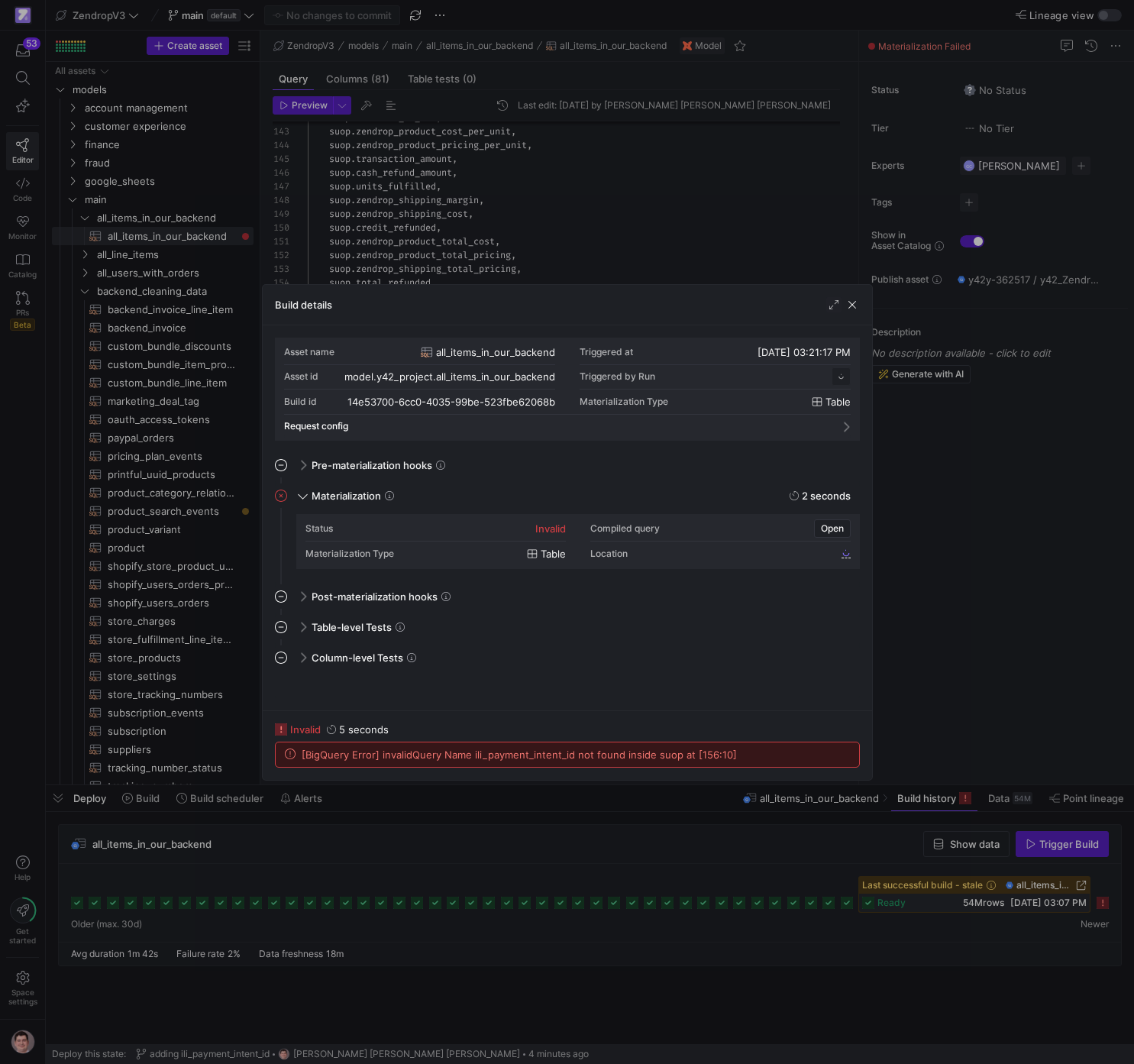
scroll to position [138, 0]
click at [849, 310] on span "button" at bounding box center [852, 305] width 15 height 15
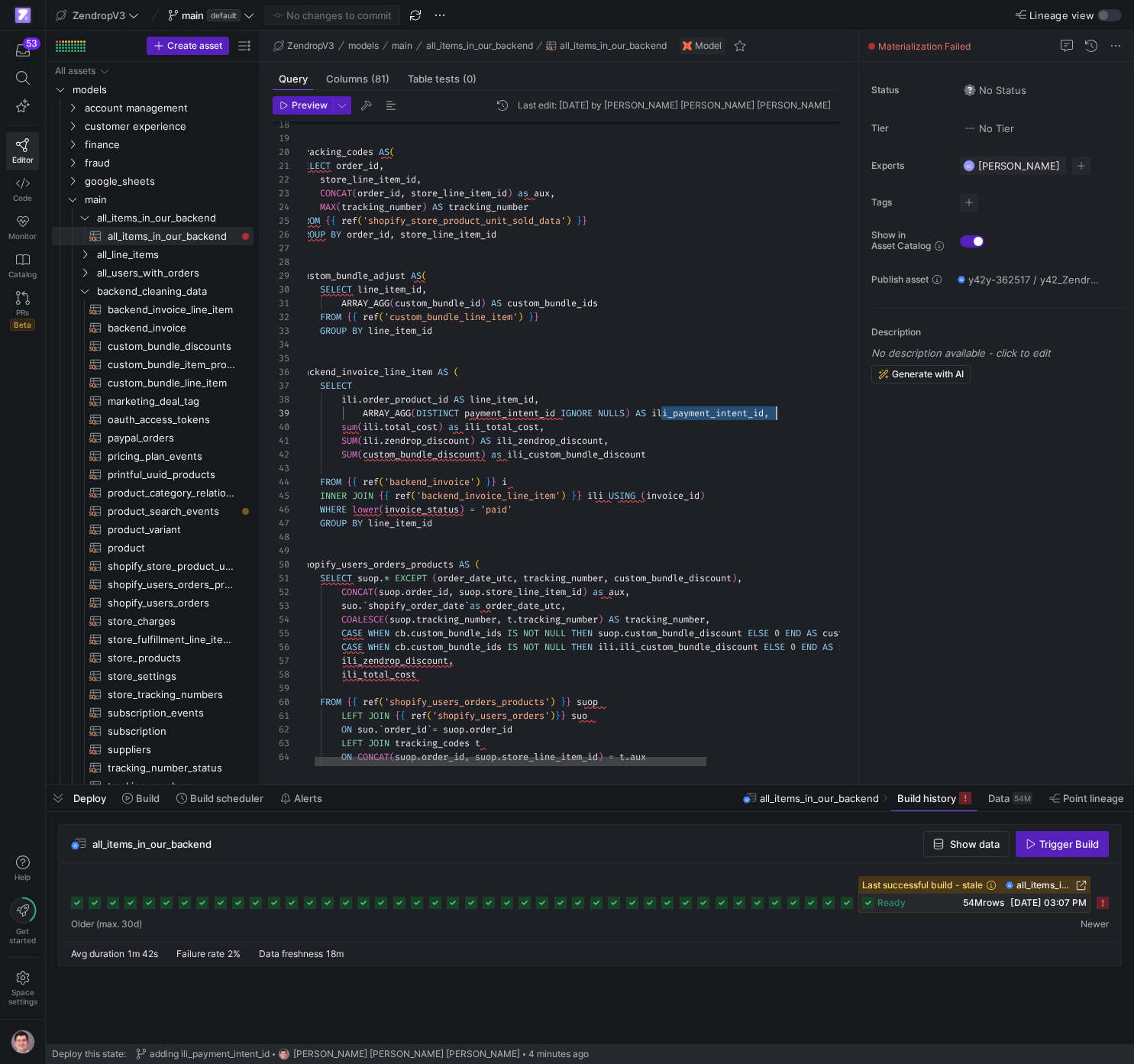
scroll to position [110, 71]
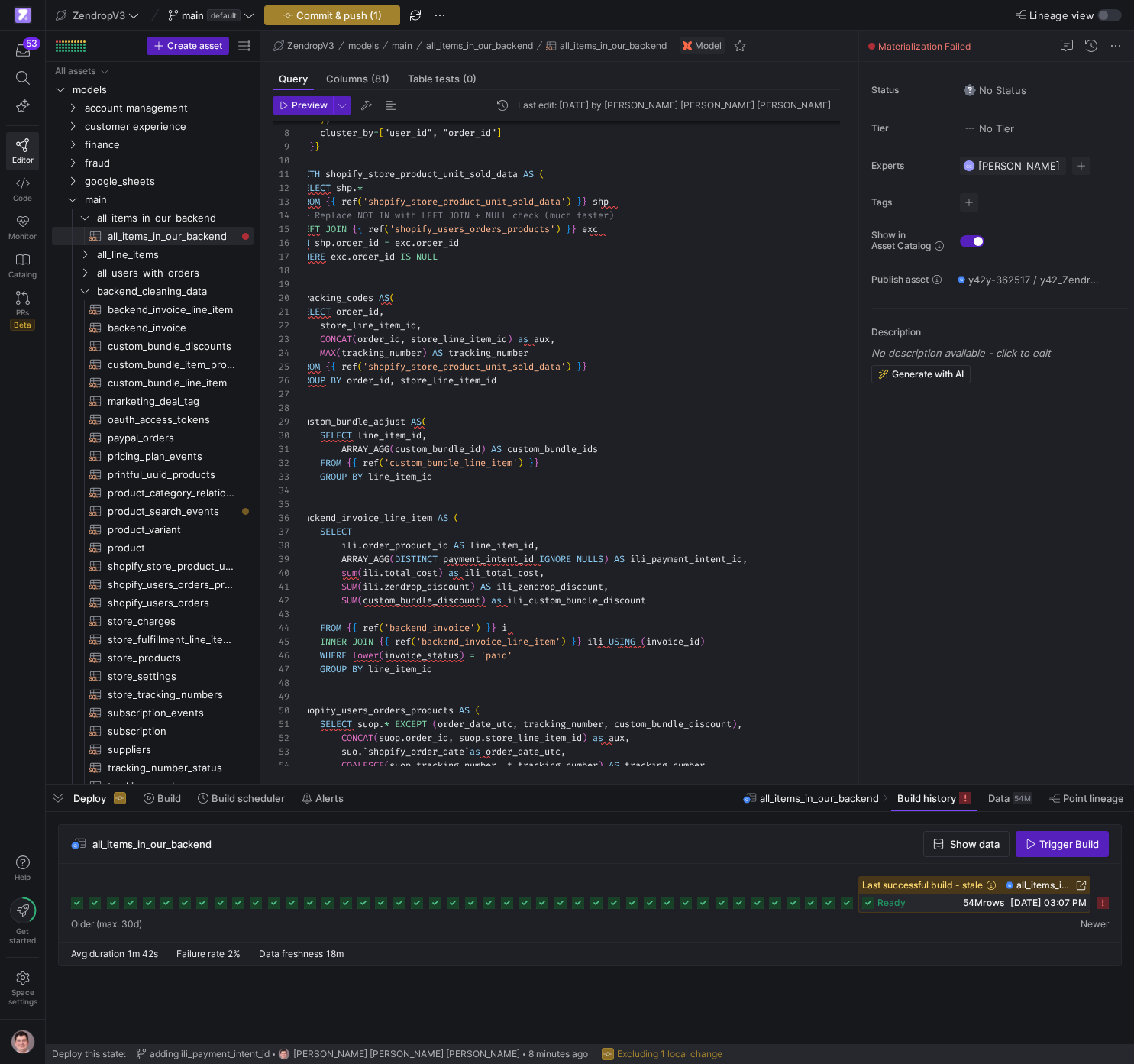
click at [382, 20] on span "Commit & push (1)" at bounding box center [339, 15] width 86 height 13
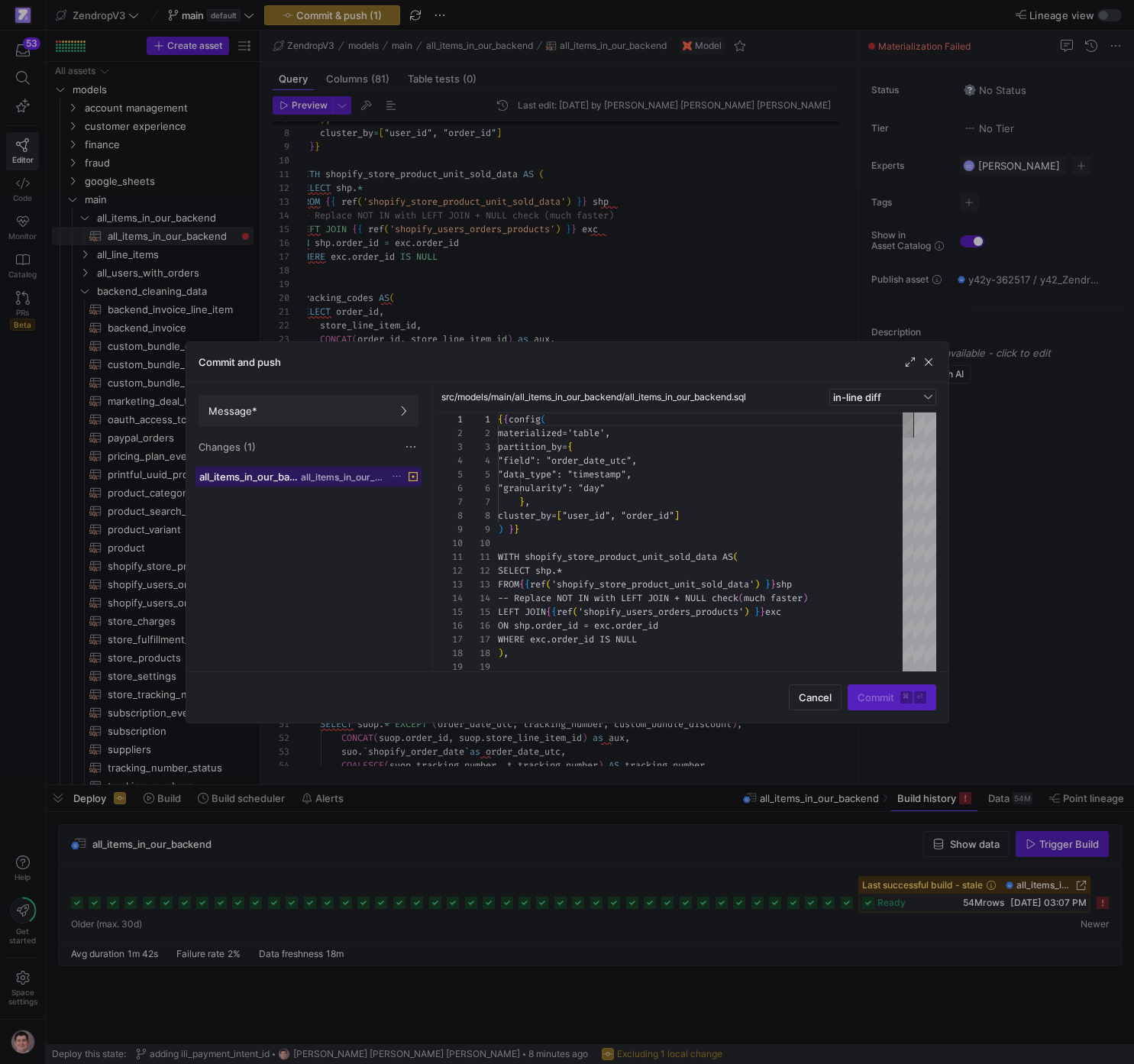
click at [326, 472] on span "all_items_in_our_backend" at bounding box center [342, 477] width 83 height 11
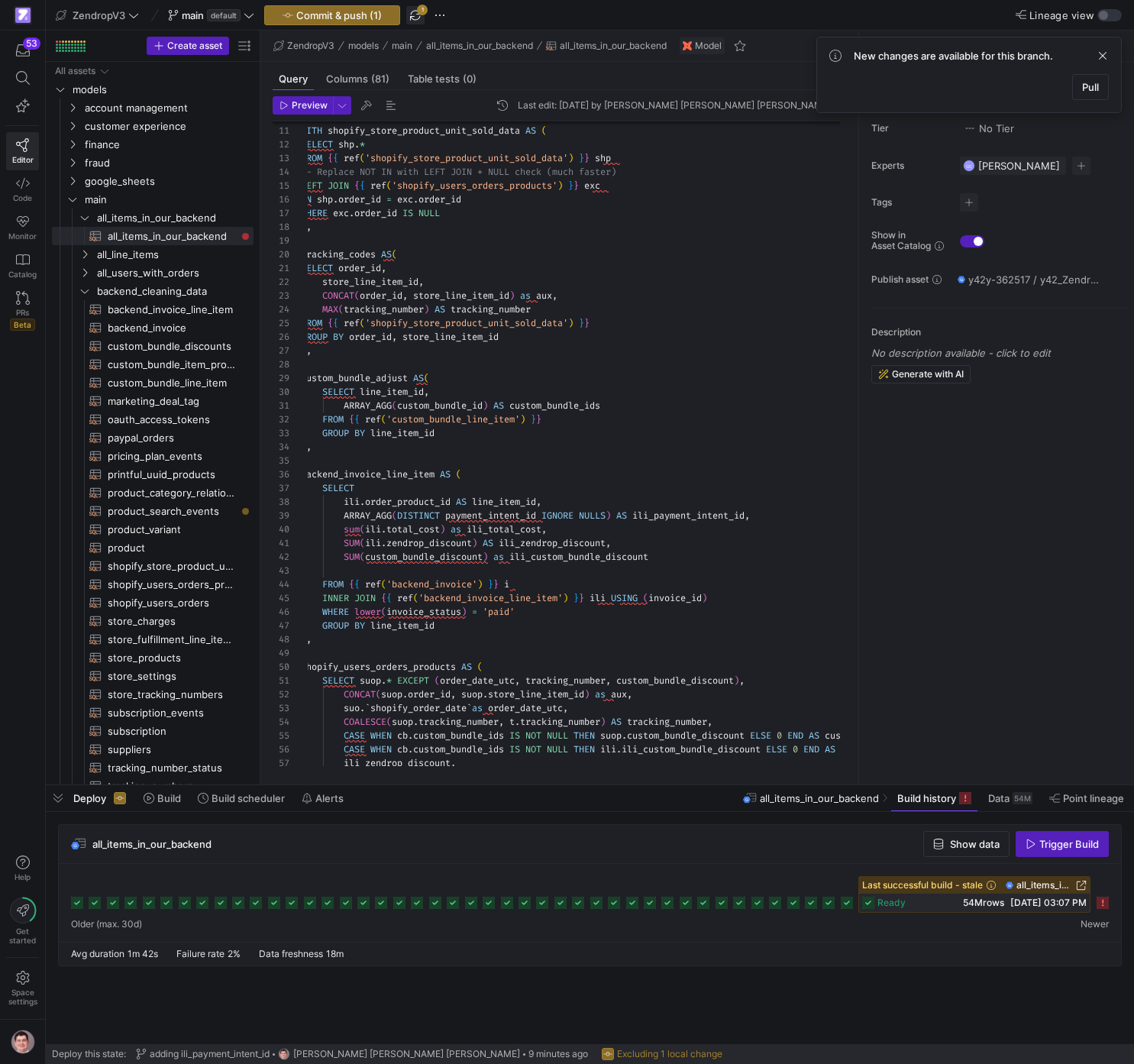
click at [421, 23] on span "button" at bounding box center [415, 15] width 18 height 18
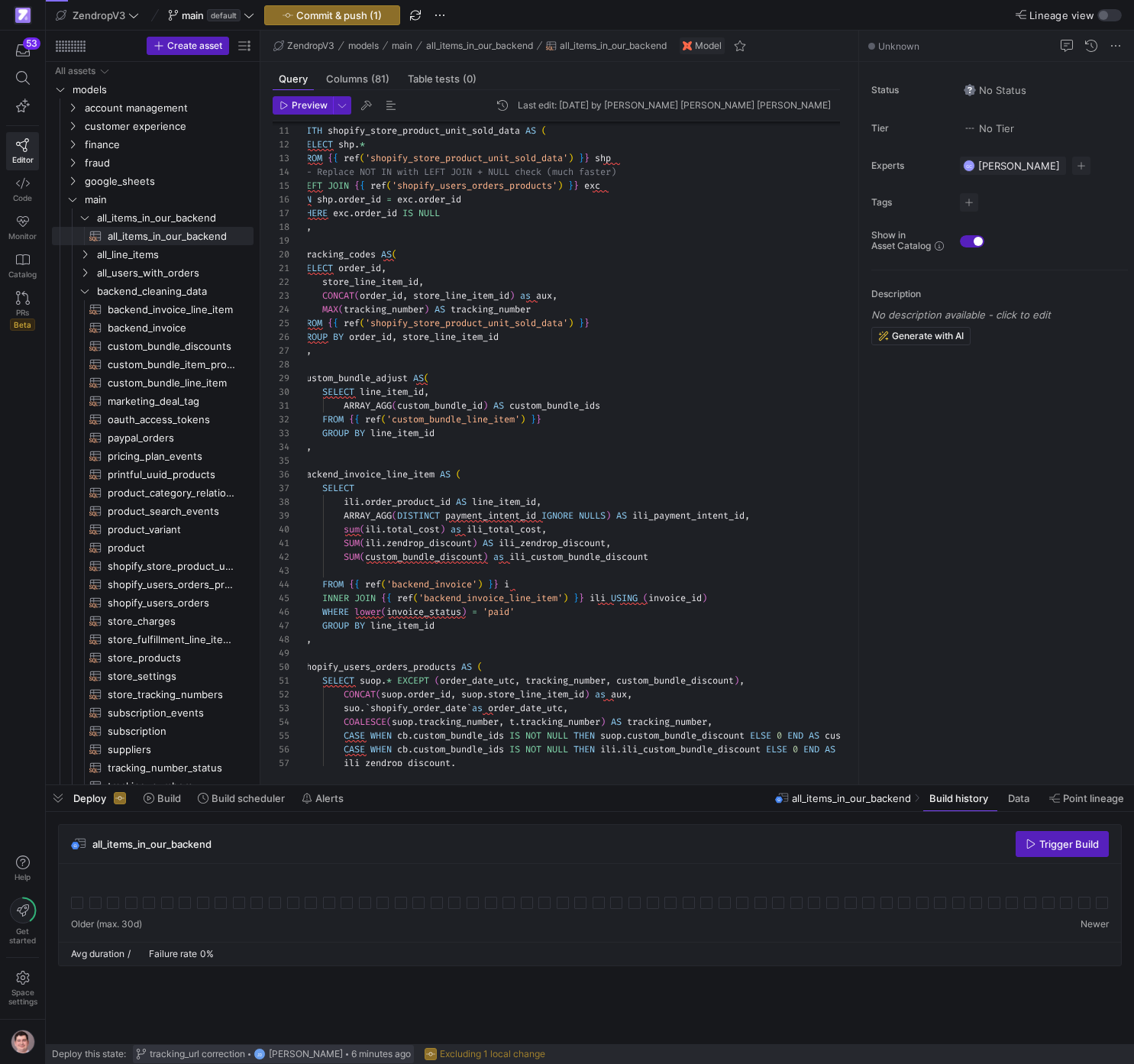
click at [216, 1051] on span "tracking_url correction" at bounding box center [197, 1054] width 95 height 11
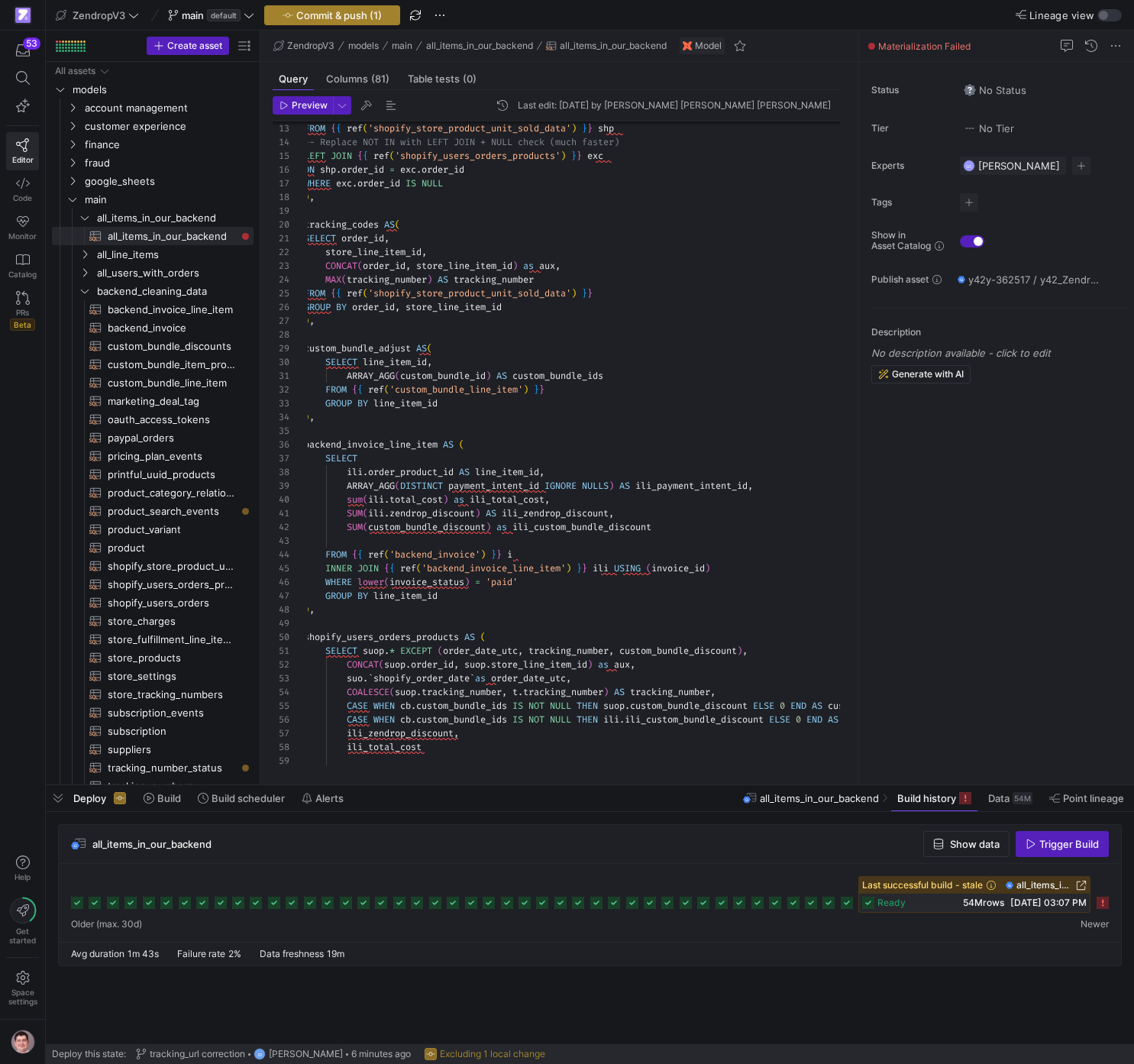
click at [339, 18] on span "Commit & push (1)" at bounding box center [339, 15] width 86 height 13
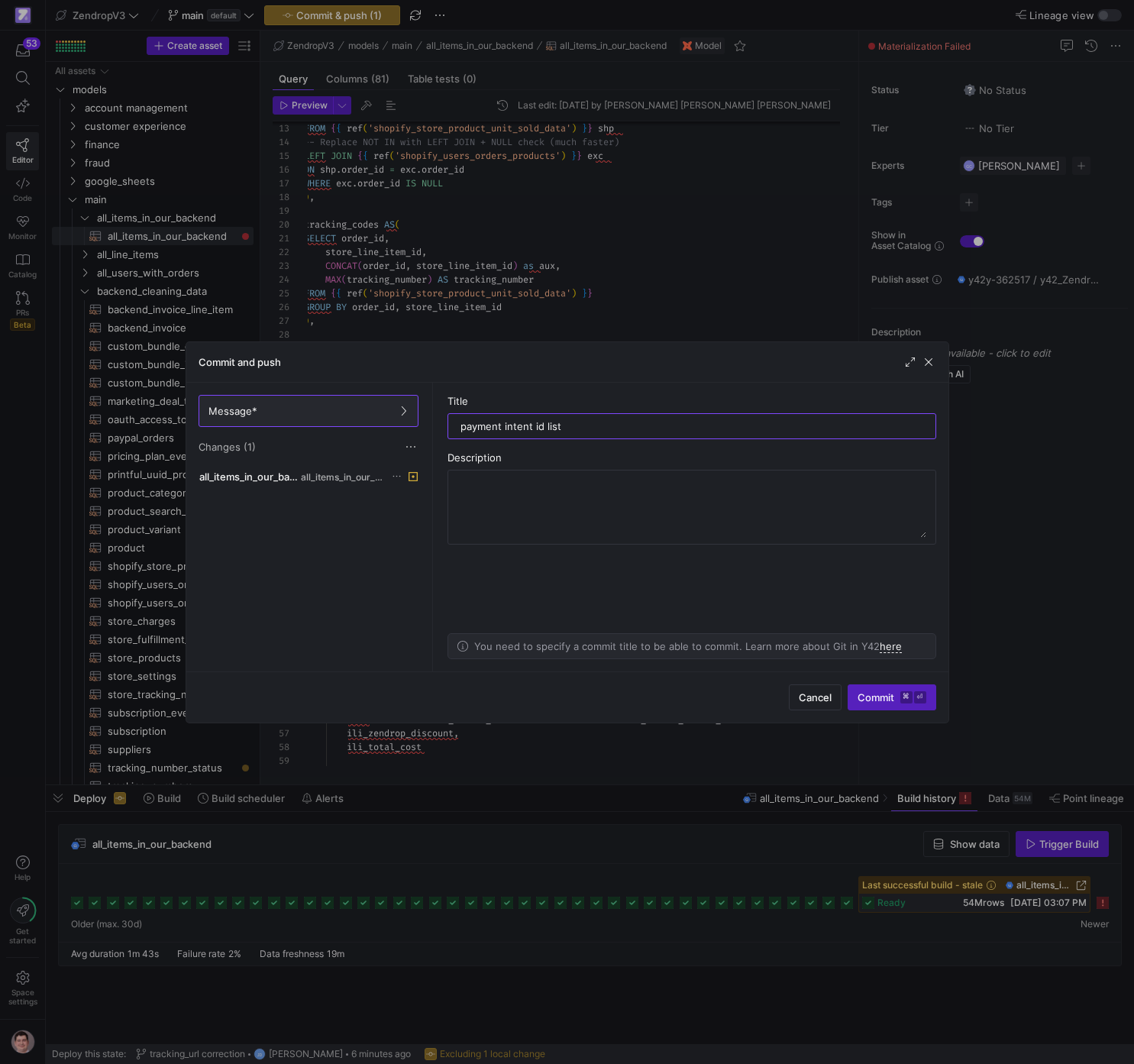
type input "payment intent id list"
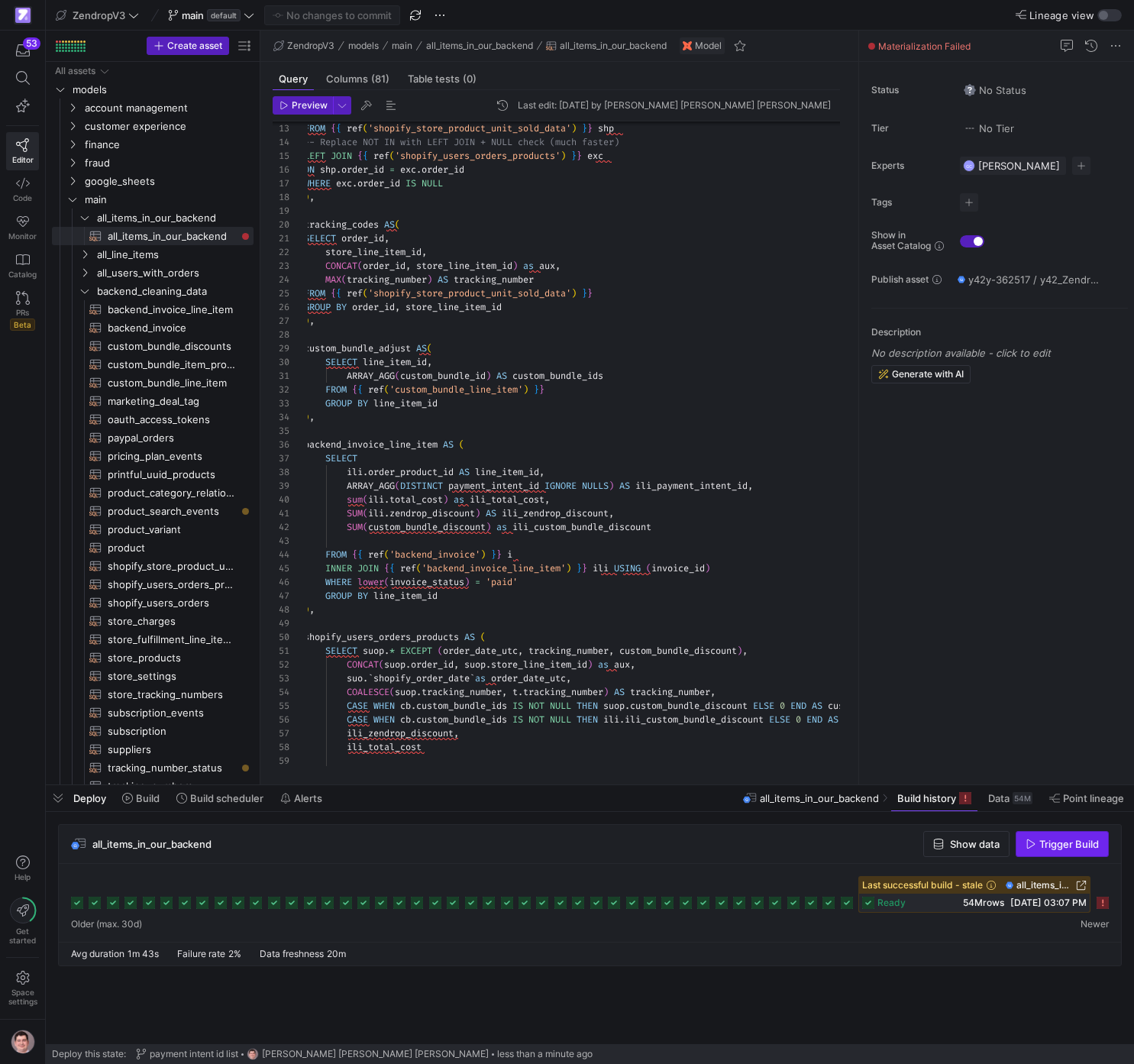
click at [1043, 854] on span "button" at bounding box center [1063, 844] width 92 height 24
click at [1109, 905] on icon at bounding box center [1103, 904] width 13 height 13
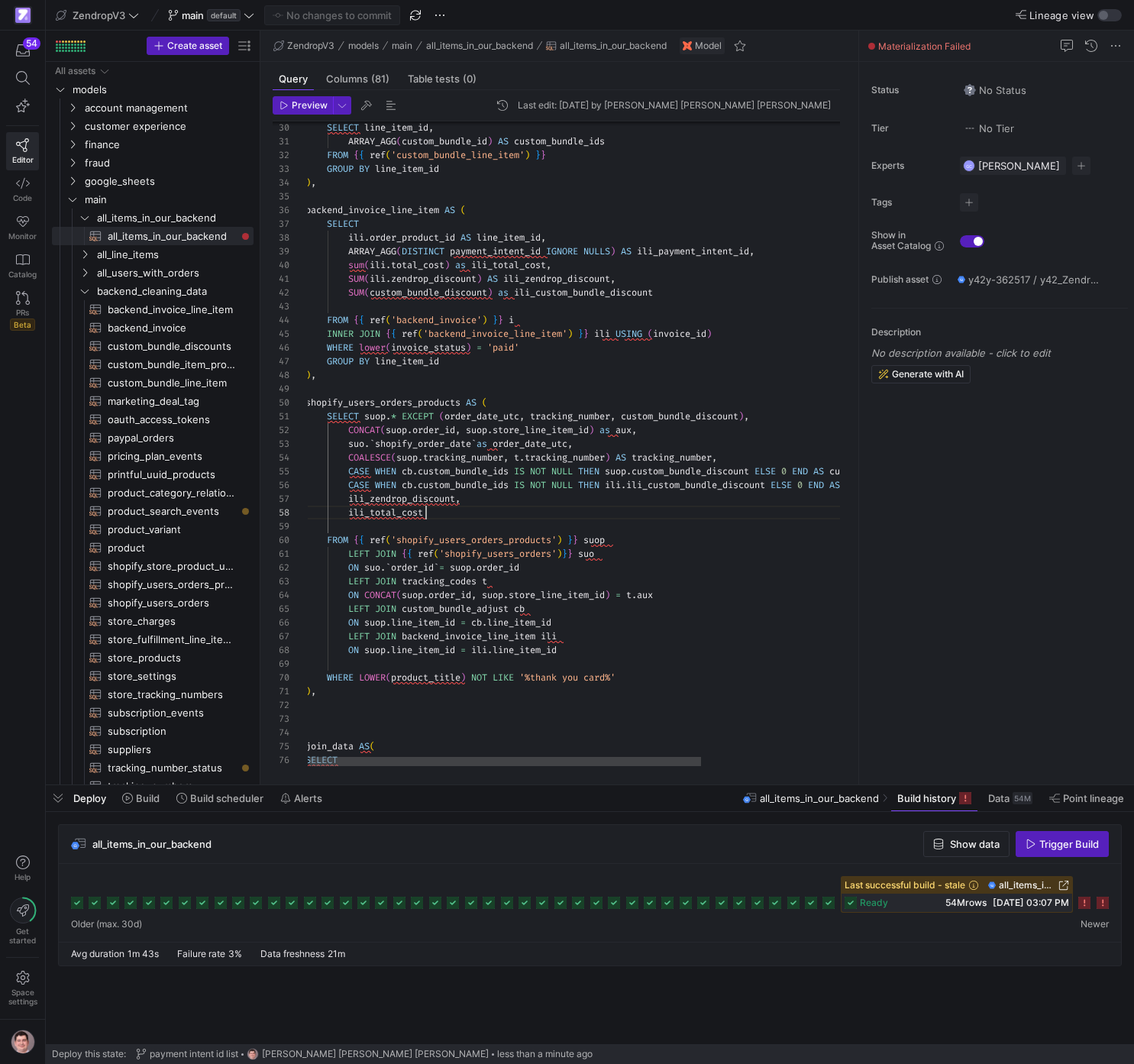
click at [458, 514] on div "WHERE lower ( invoice_status ) = 'paid' INNER JOIN { { ref ( 'backend_invoice_l…" at bounding box center [676, 1014] width 741 height 2607
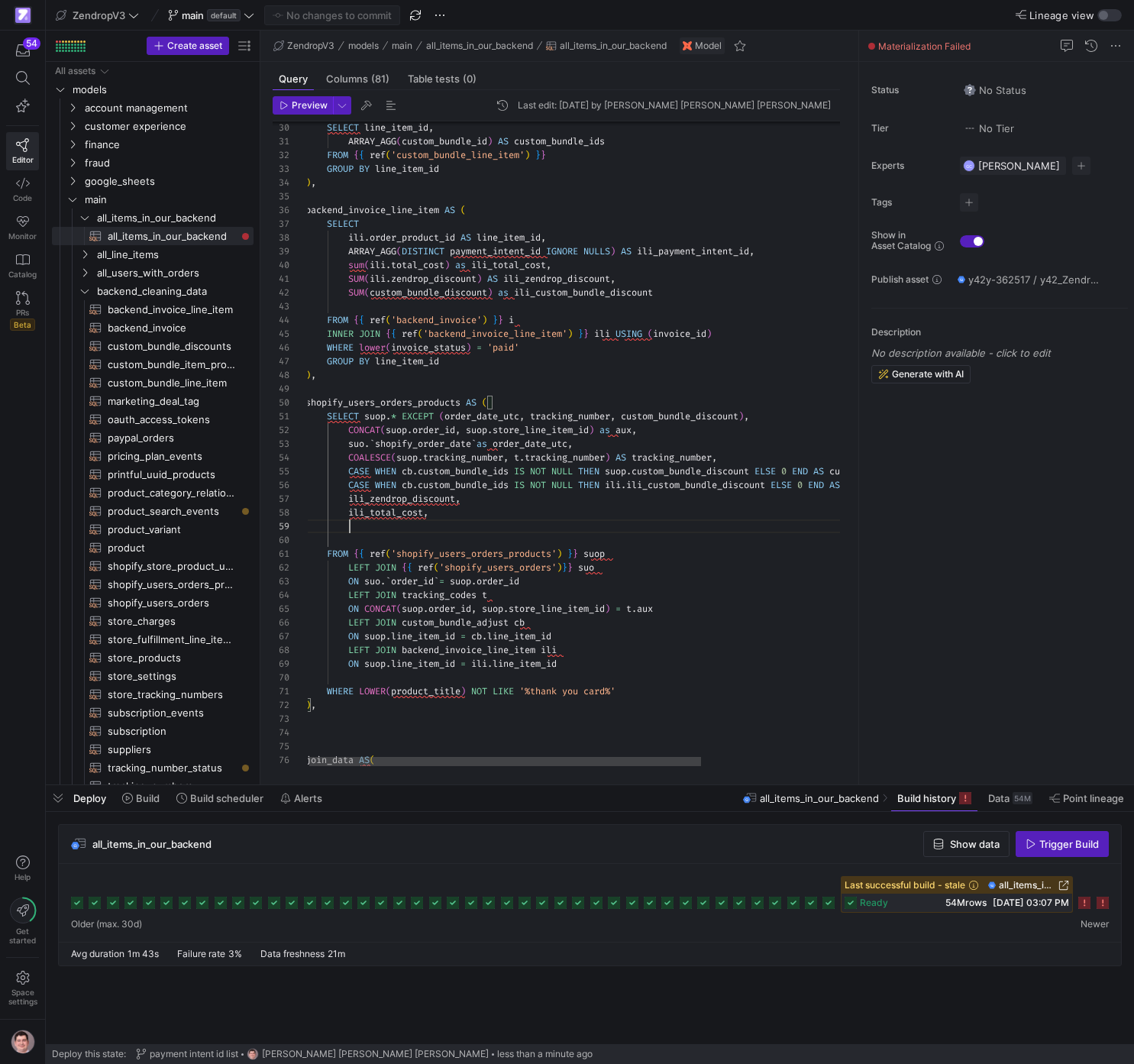
scroll to position [96, 43]
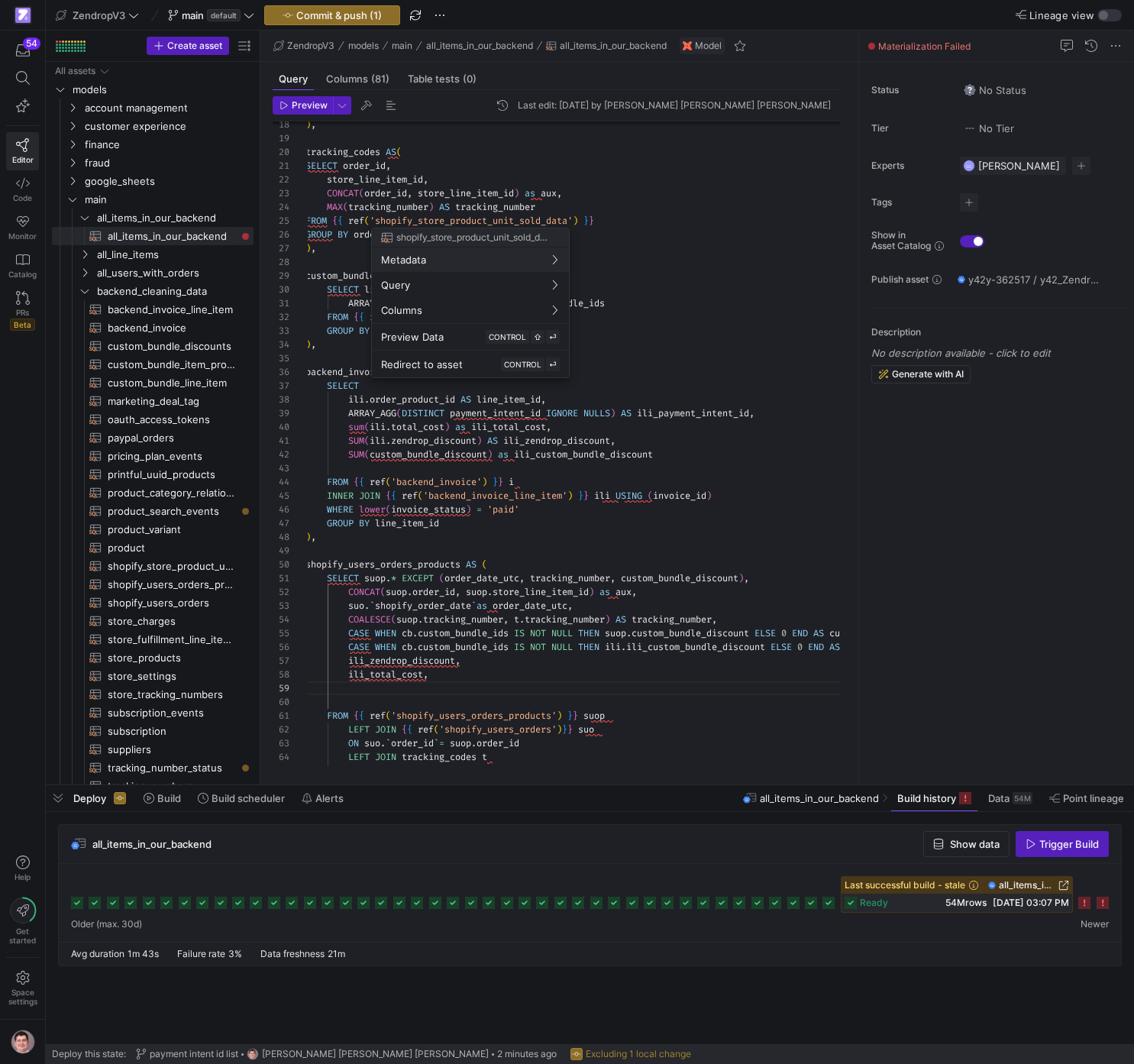
click at [482, 176] on div at bounding box center [567, 532] width 1134 height 1064
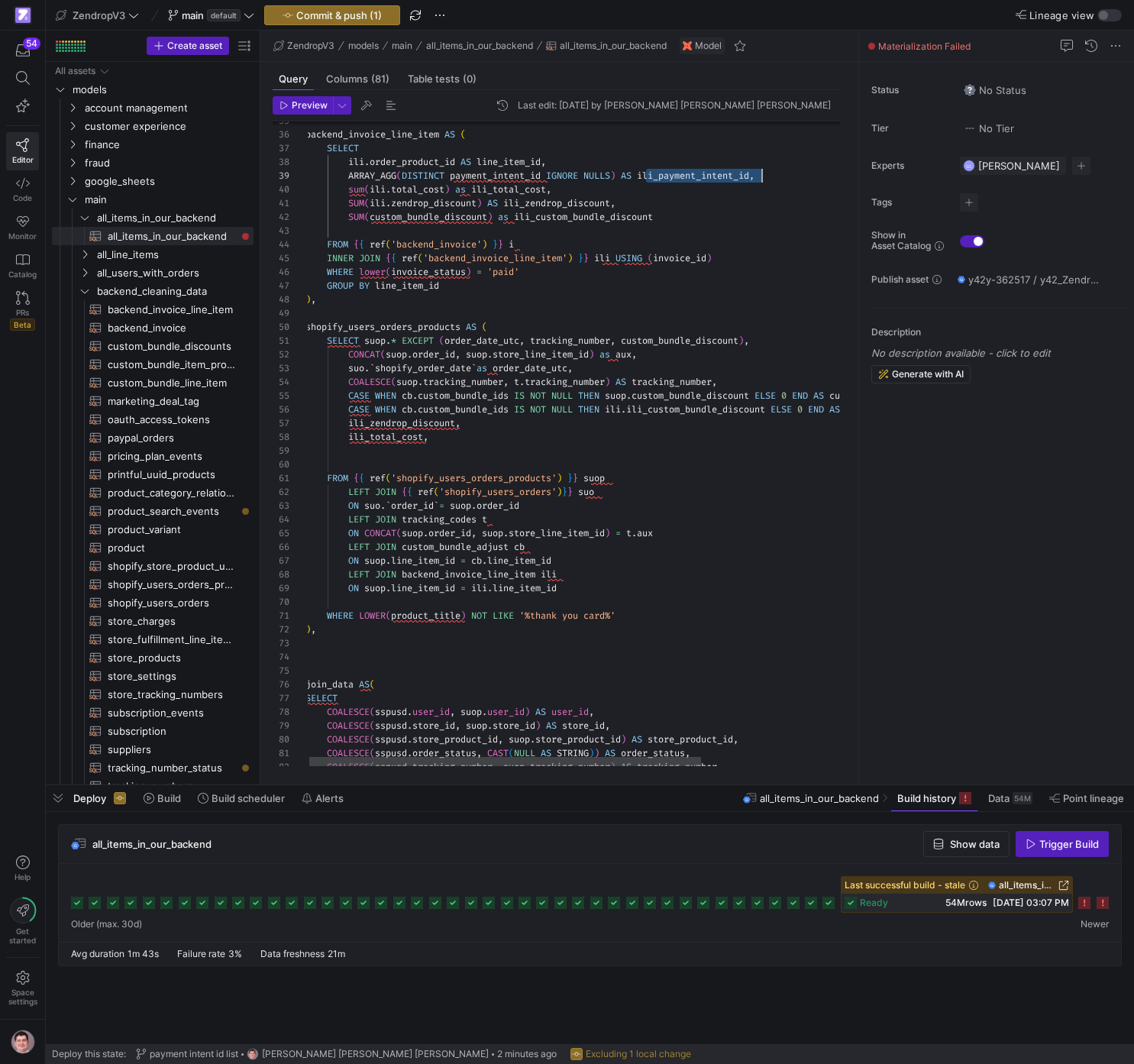
click at [443, 449] on div "WHERE lower ( invoice_status ) = 'paid' INNER JOIN { { ref ( 'backend_invoice_l…" at bounding box center [676, 944] width 741 height 2621
click at [375, 23] on span "button" at bounding box center [331, 15] width 134 height 18
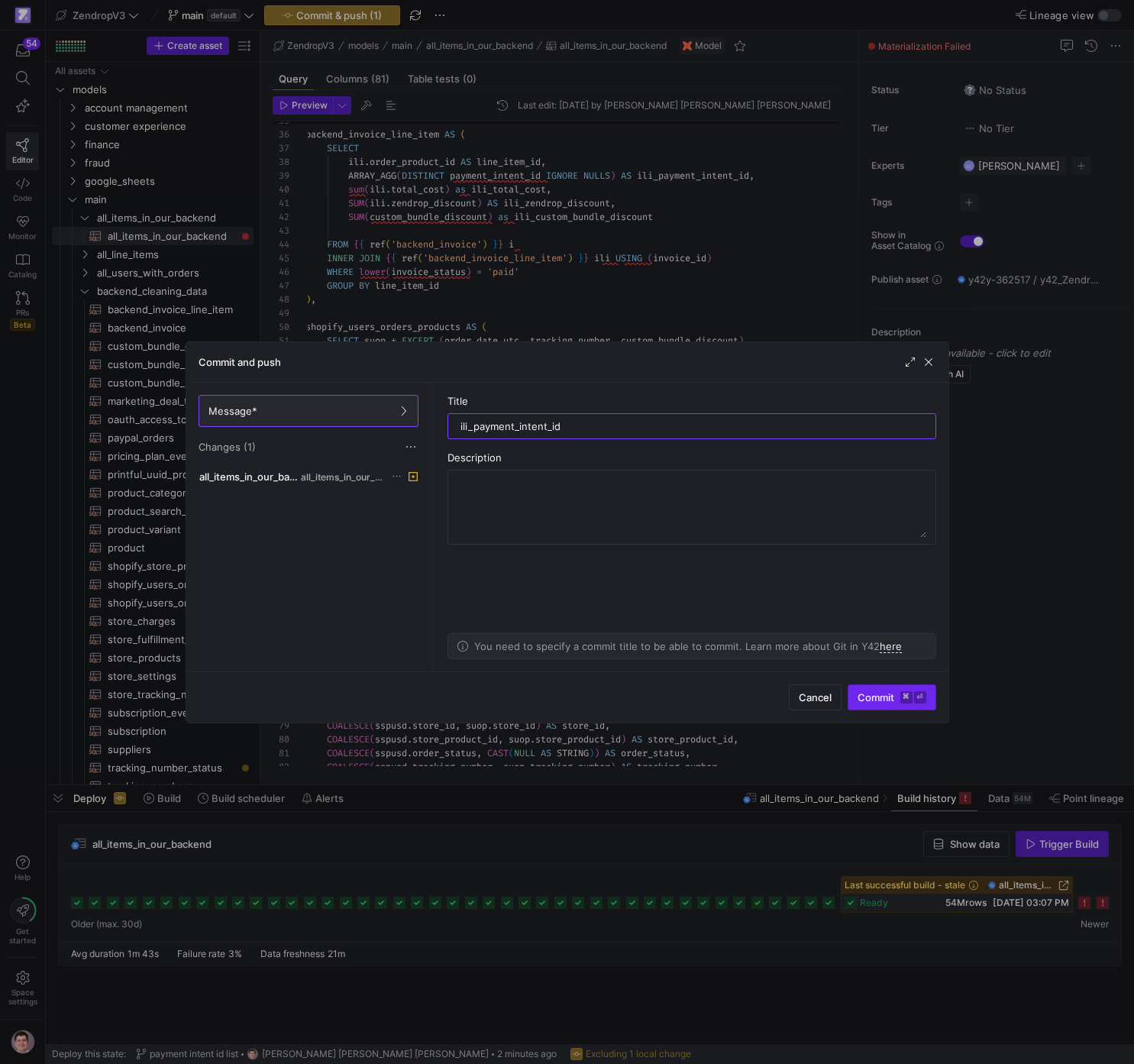
type input "ili_payment_intent_id"
click at [908, 690] on span "submit" at bounding box center [892, 697] width 87 height 24
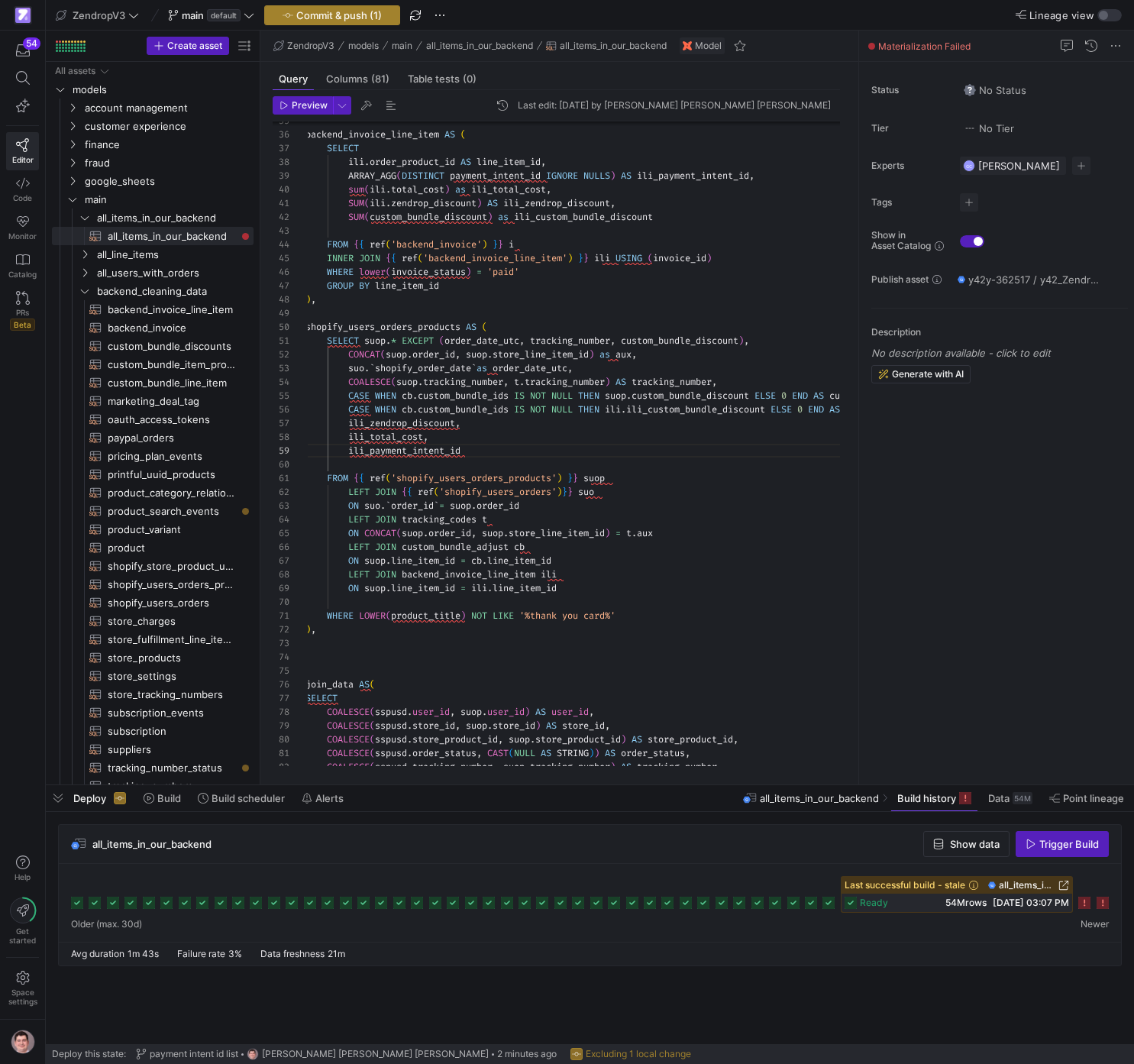
click at [370, 23] on span "button" at bounding box center [331, 15] width 134 height 18
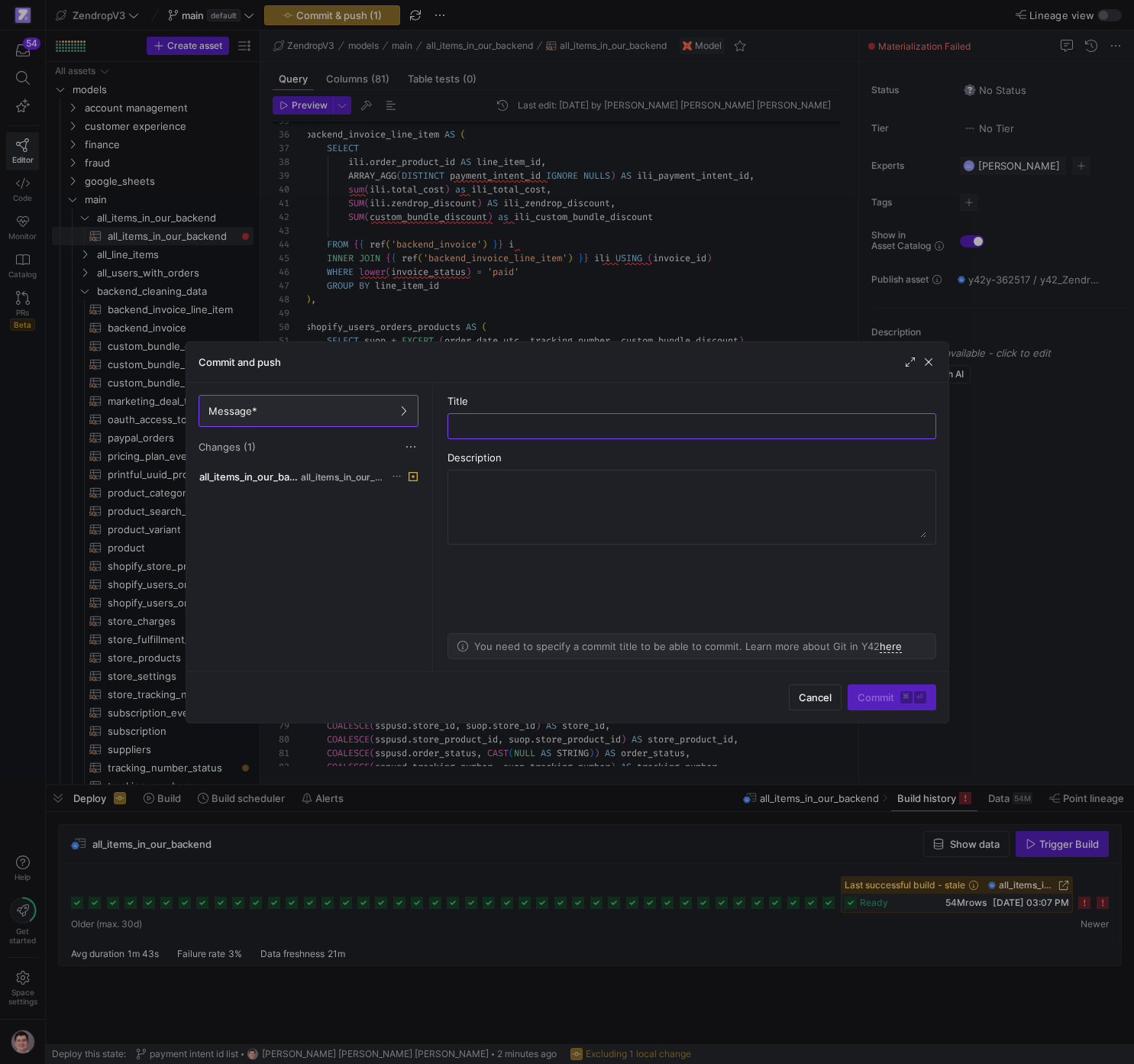
paste input "ili_payment_intent_id"
type input "ili_payment_intent_id"
click at [892, 696] on span "Commit ⌘ ⏎" at bounding box center [892, 698] width 68 height 13
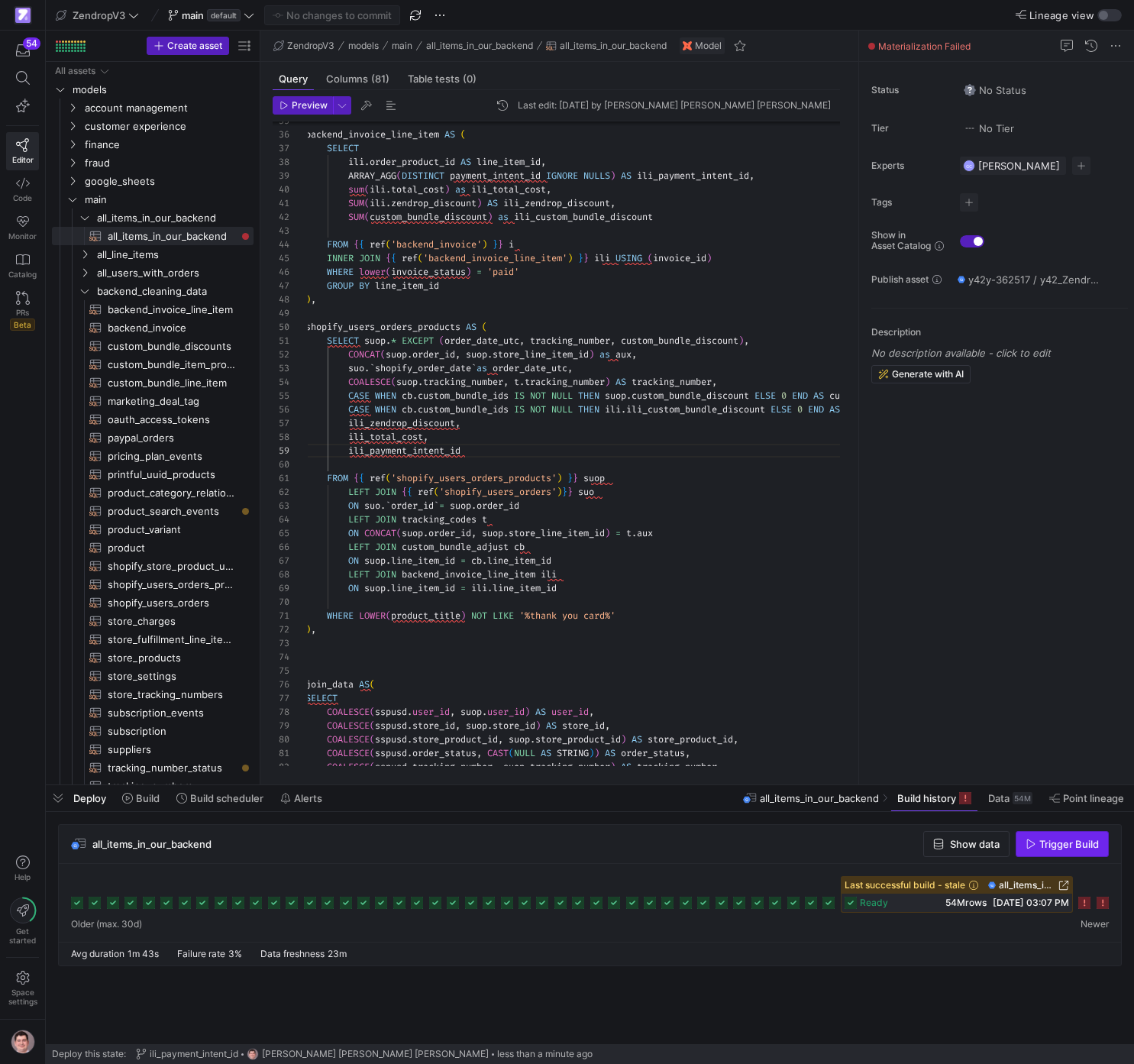
click at [1081, 850] on span "Trigger Build" at bounding box center [1069, 844] width 59 height 13
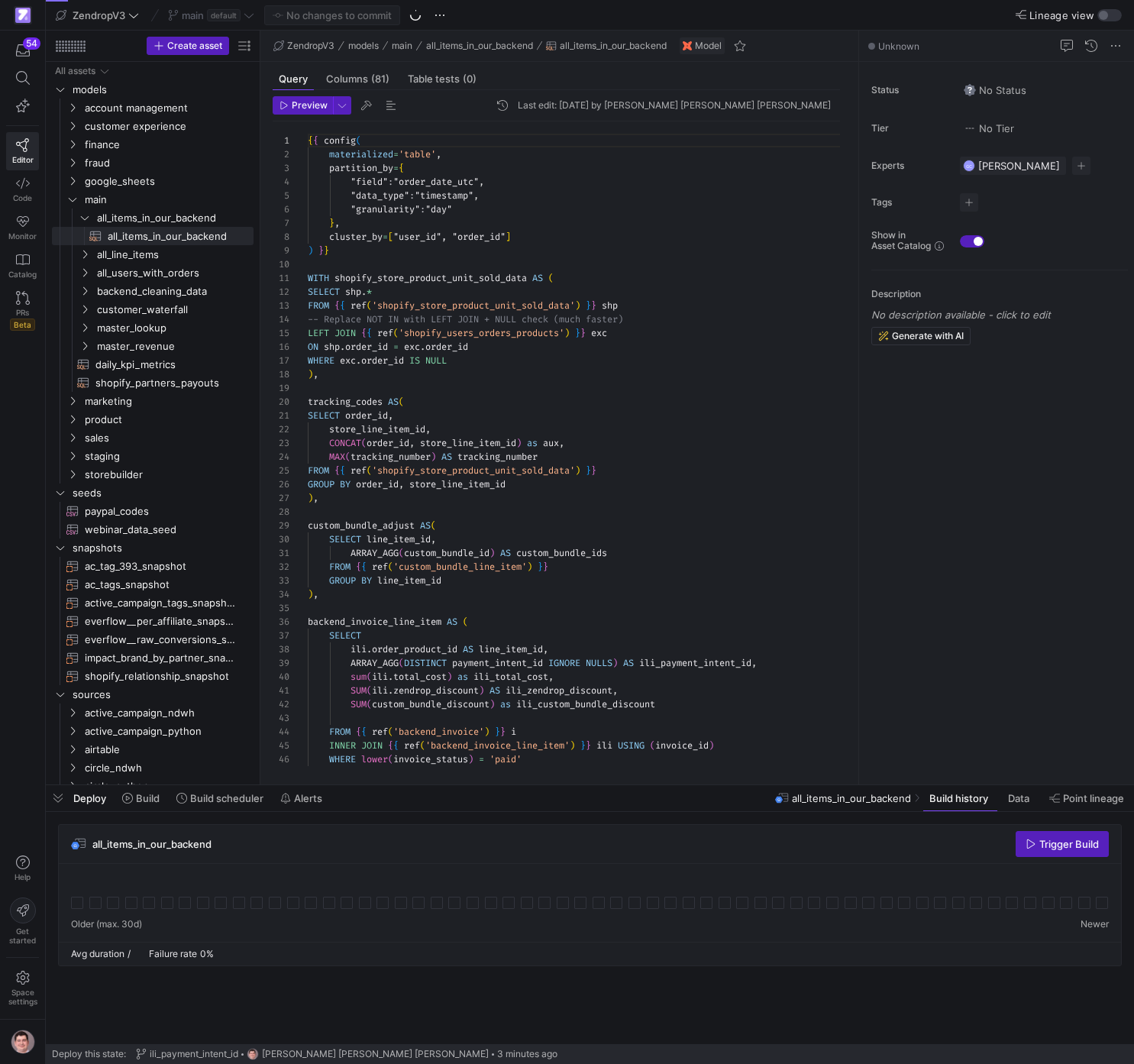
scroll to position [138, 0]
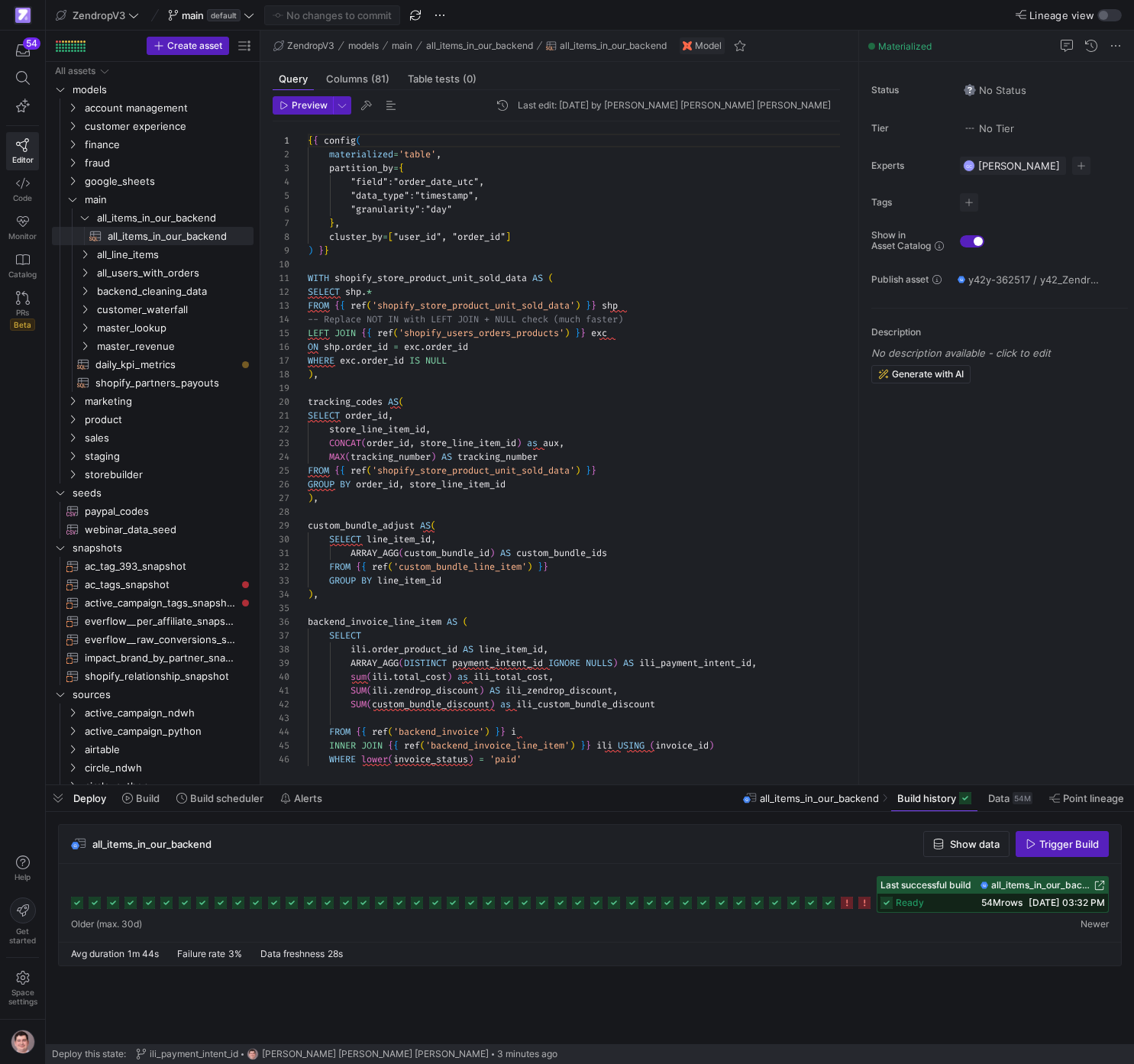
click at [834, 903] on icon at bounding box center [829, 904] width 13 height 13
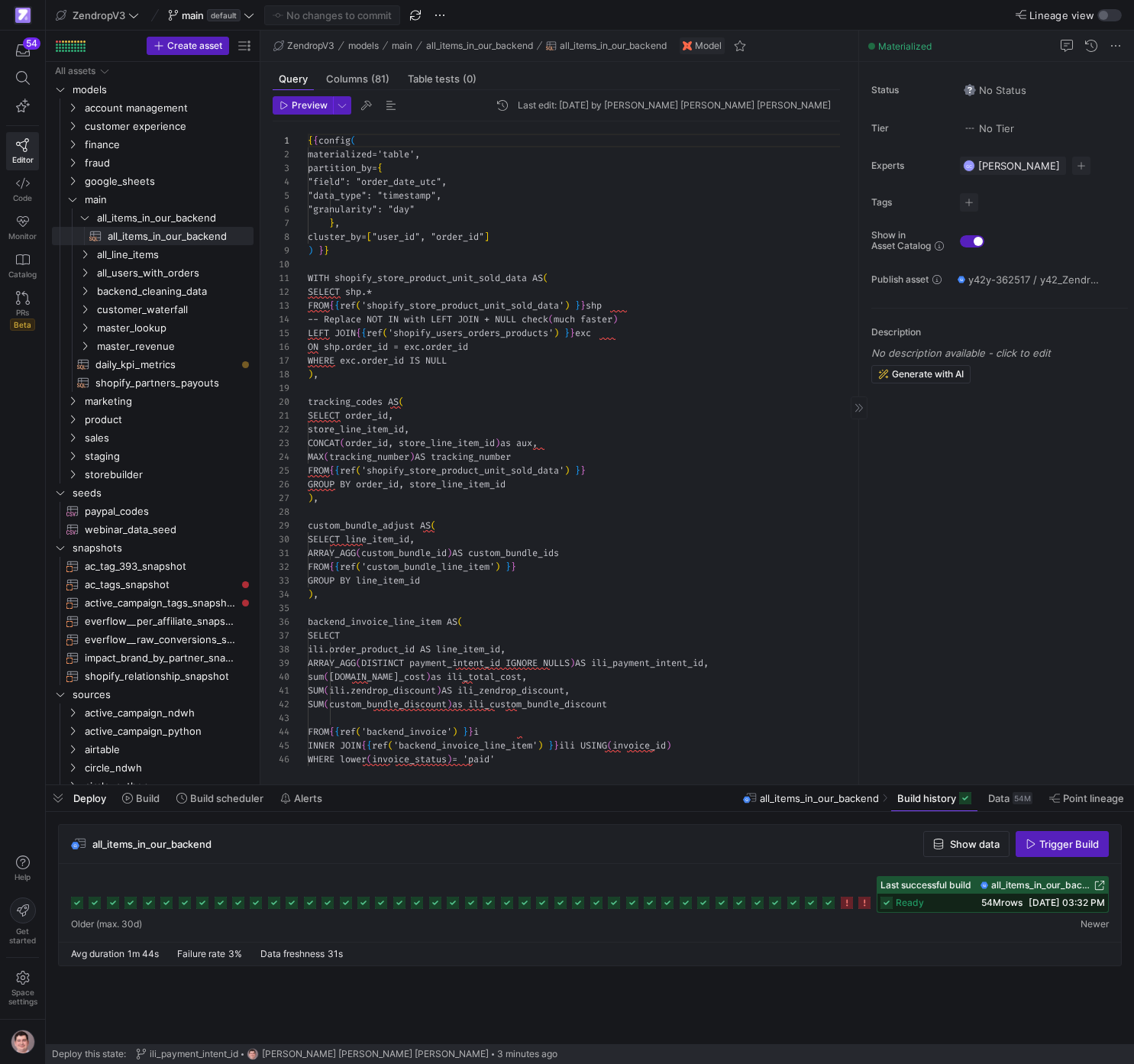
click at [1047, 673] on div "Status No Status Tier No Tier Experts GC Giovana Costa 1 expert Tags No tags Sh…" at bounding box center [996, 423] width 275 height 723
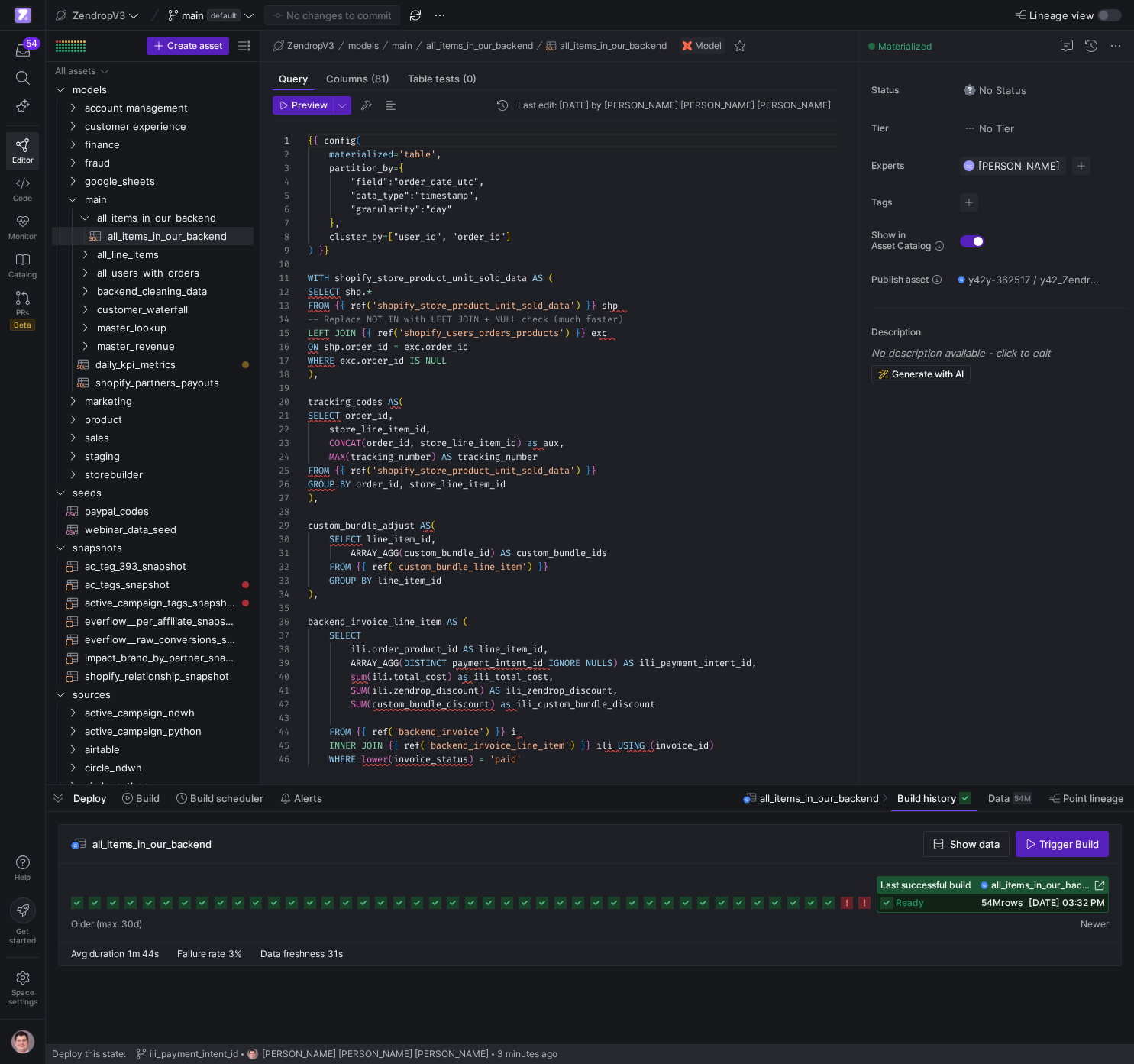
click at [1053, 907] on span "10/10/25, 03:32 PM" at bounding box center [1066, 903] width 77 height 12
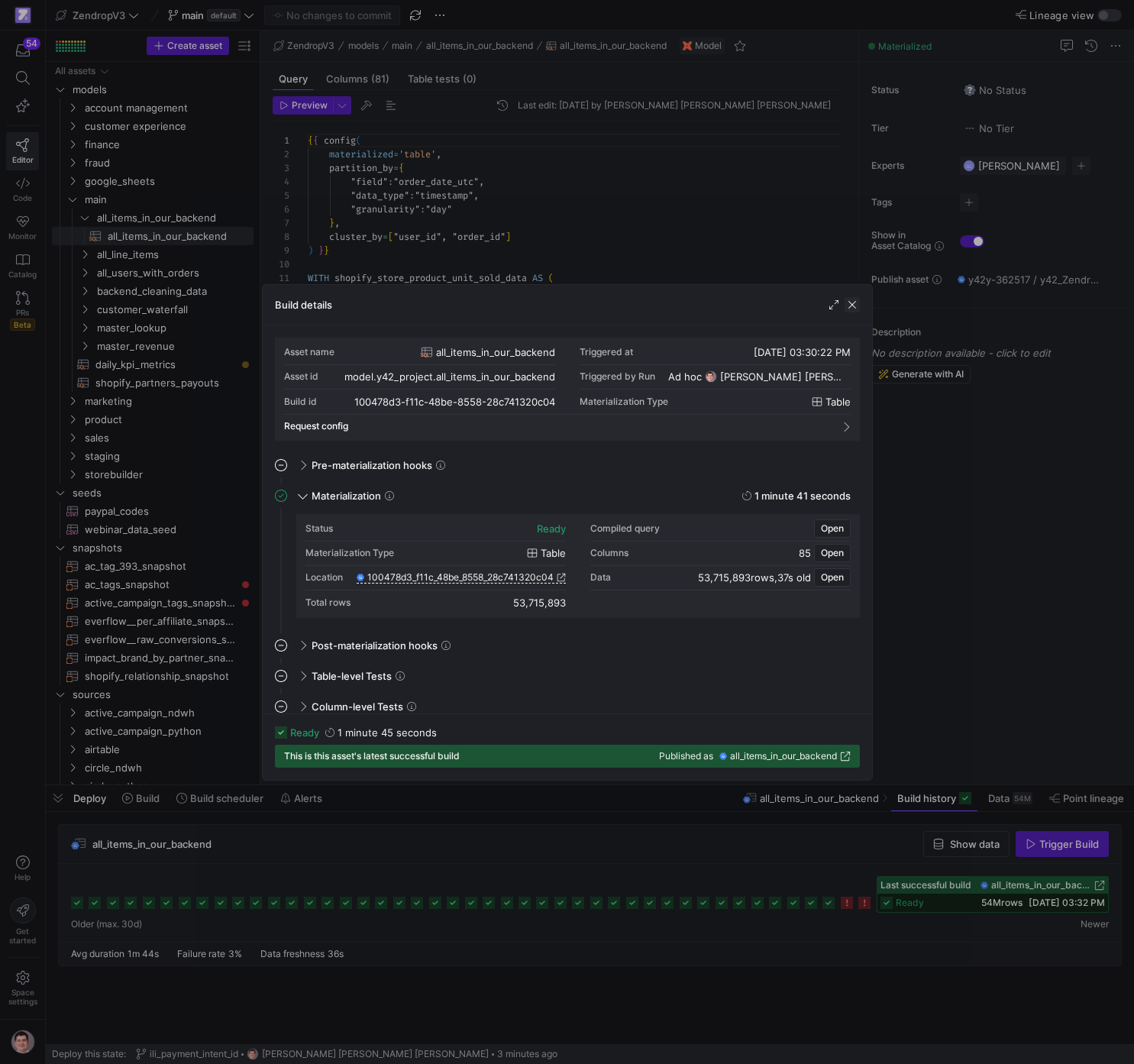
click at [852, 305] on span "button" at bounding box center [852, 305] width 15 height 15
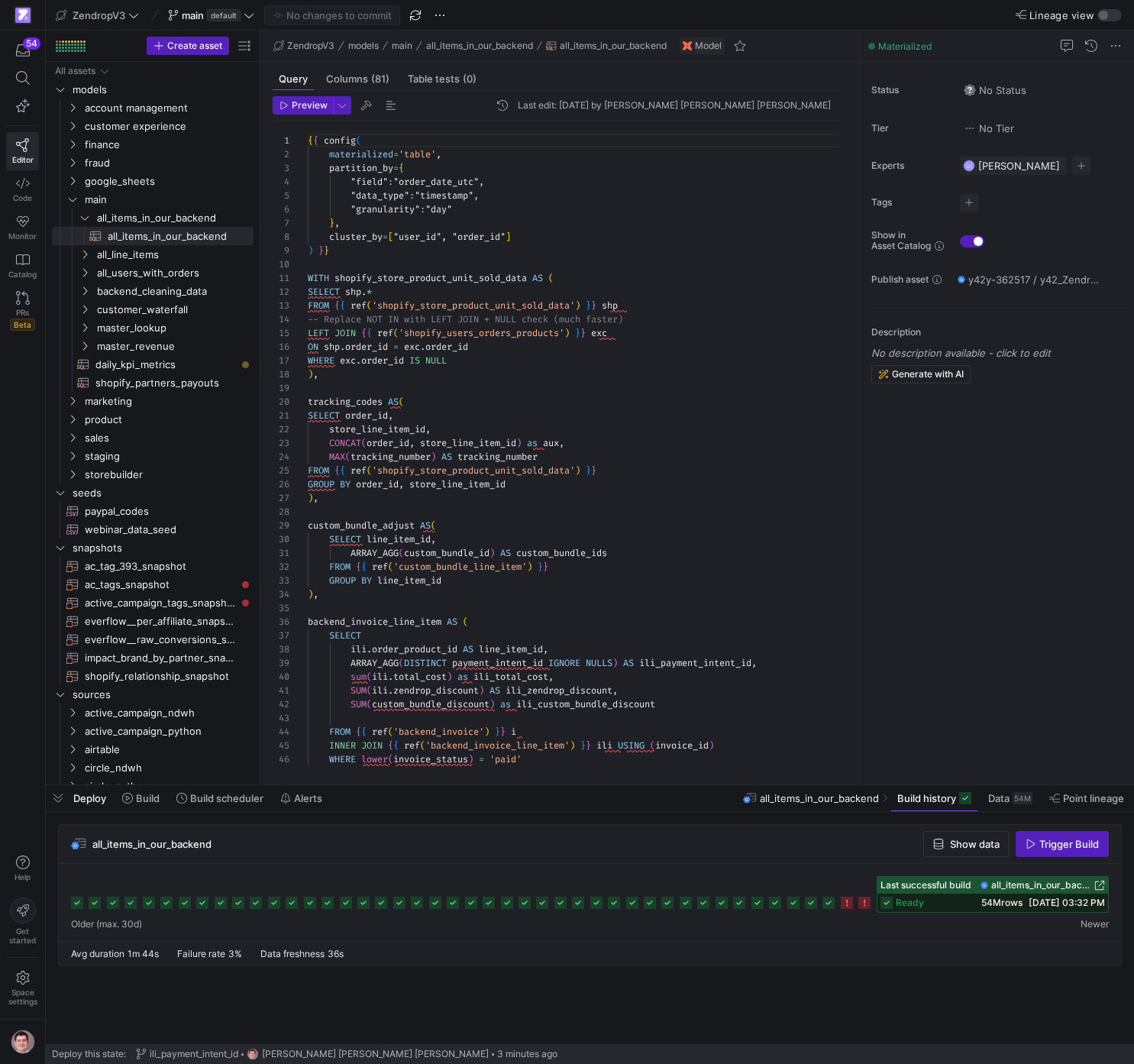
drag, startPoint x: 309, startPoint y: 848, endPoint x: 274, endPoint y: 845, distance: 35.1
click at [308, 848] on div "all_items_in_our_backend Show data Trigger Build" at bounding box center [590, 844] width 1063 height 39
click at [137, 798] on span "Build" at bounding box center [148, 798] width 23 height 13
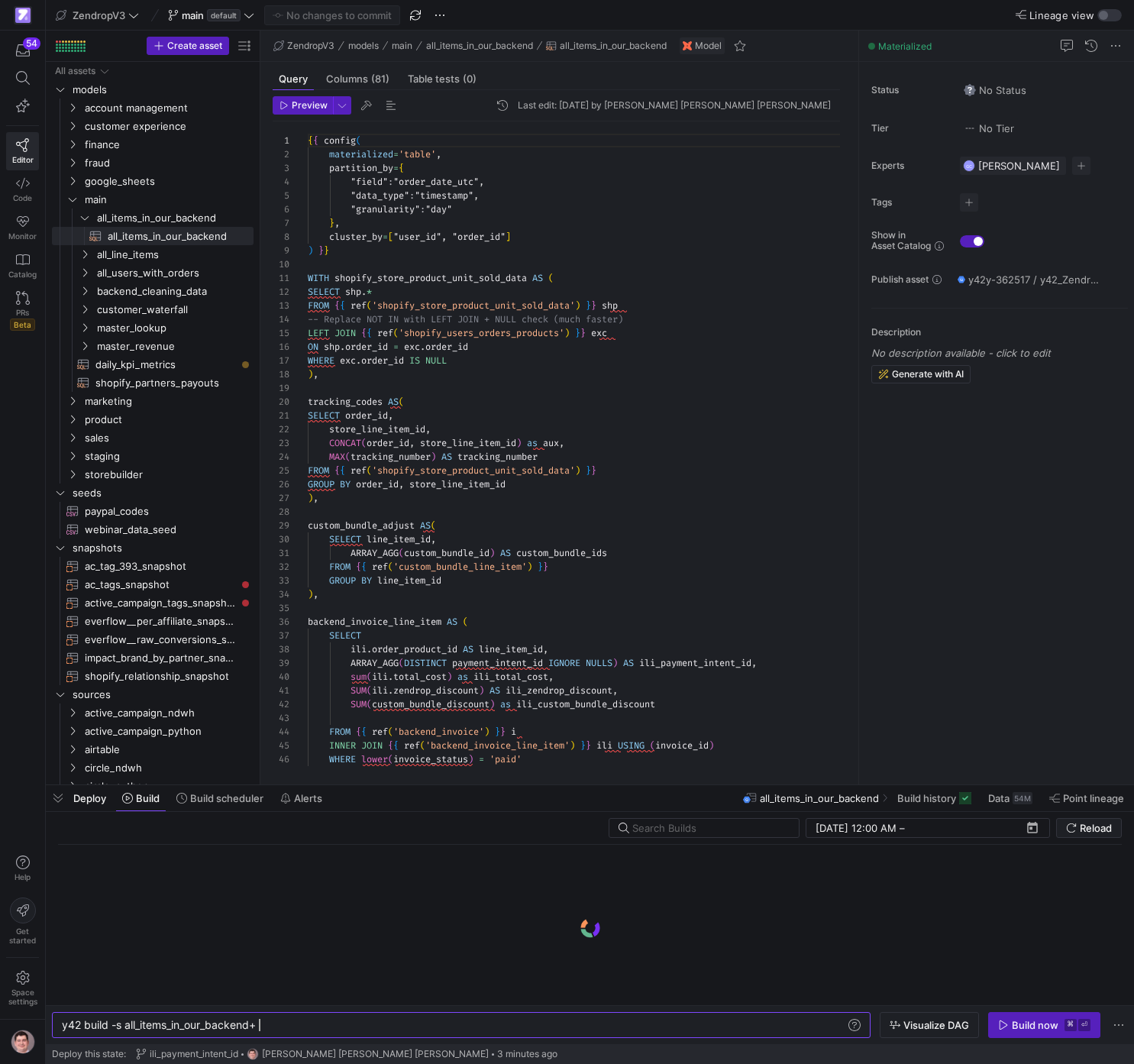
scroll to position [0, 198]
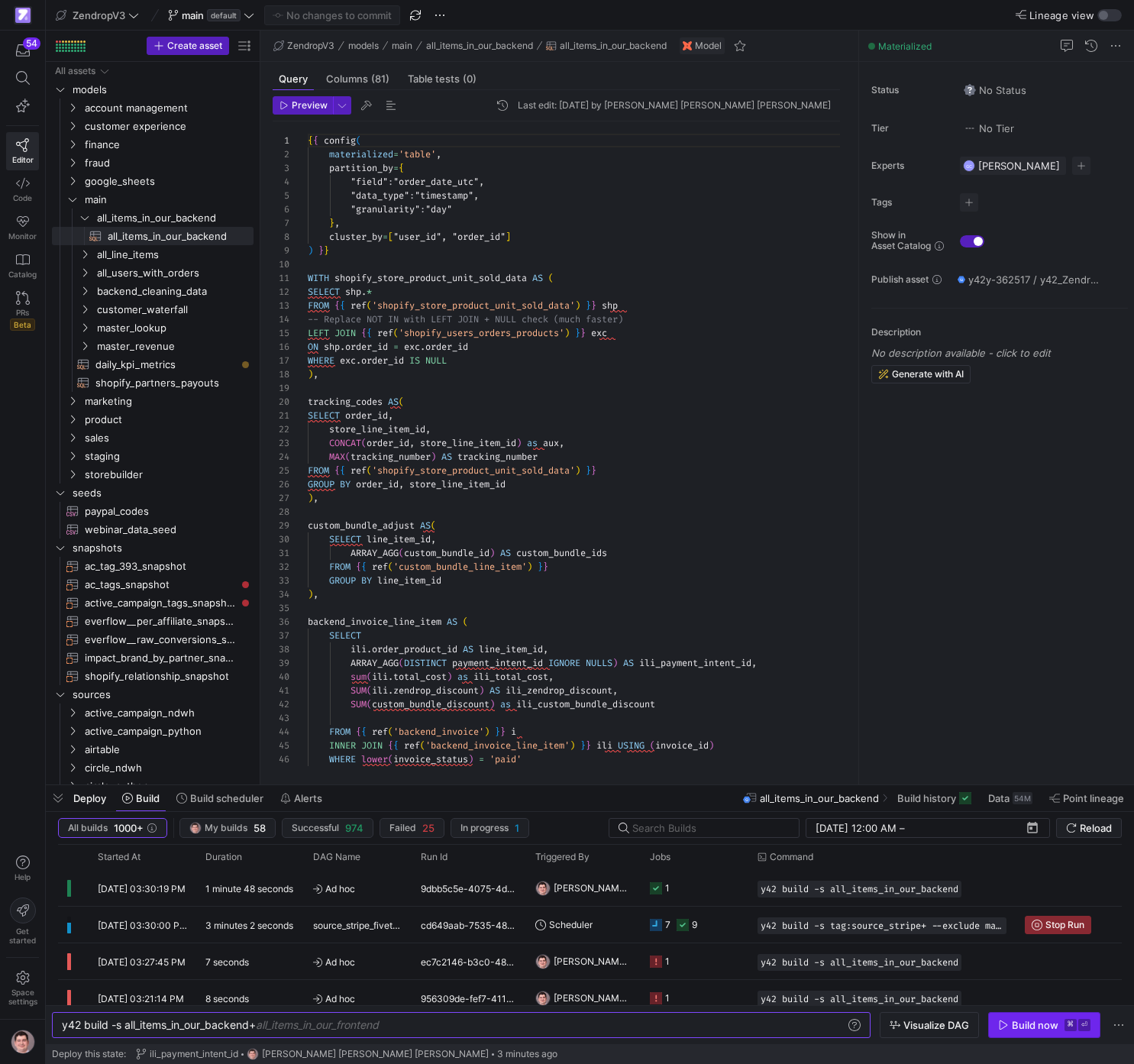
click at [1044, 1024] on div "Build now" at bounding box center [1036, 1025] width 47 height 13
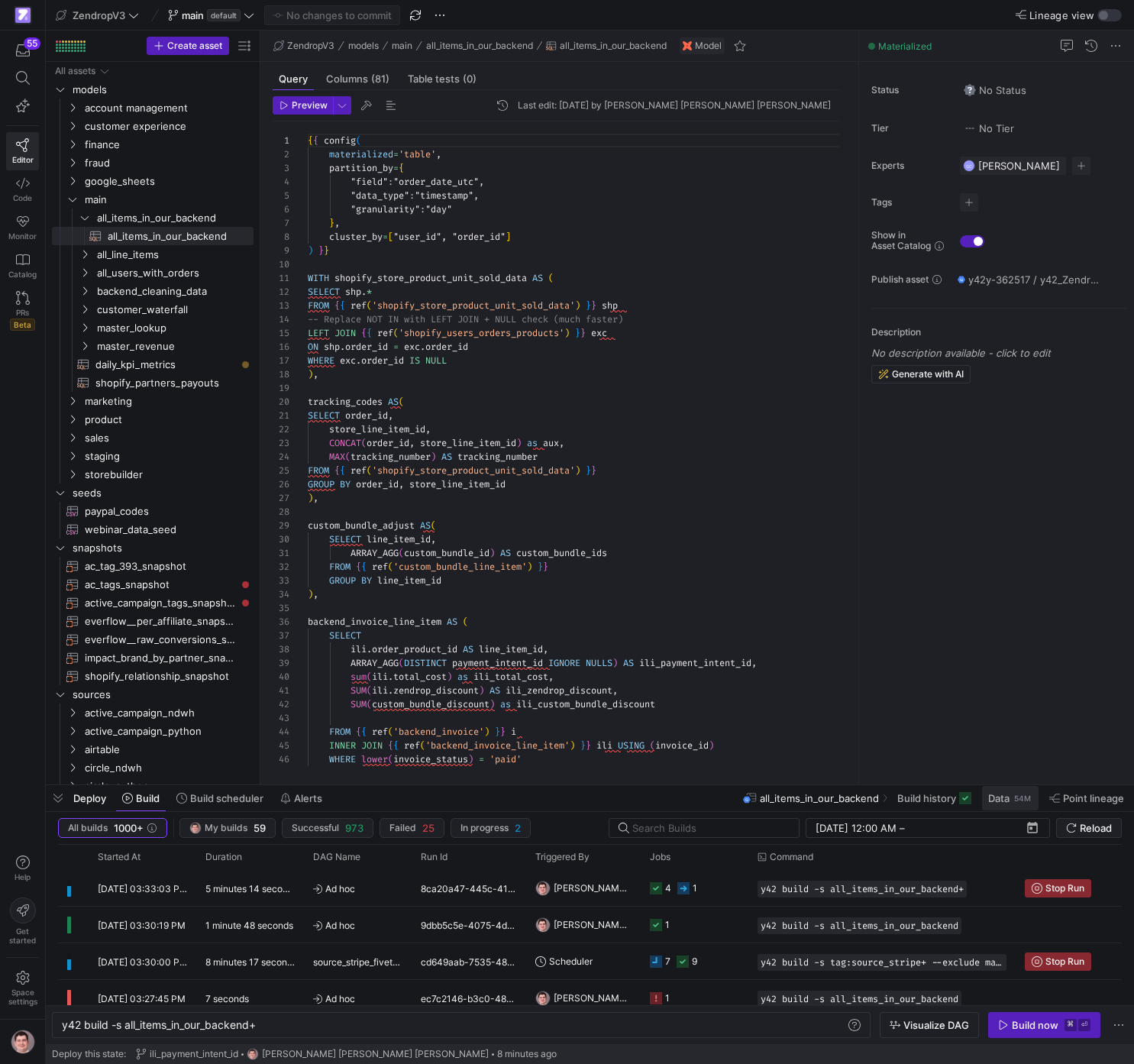
click at [992, 797] on span "Data" at bounding box center [999, 798] width 22 height 13
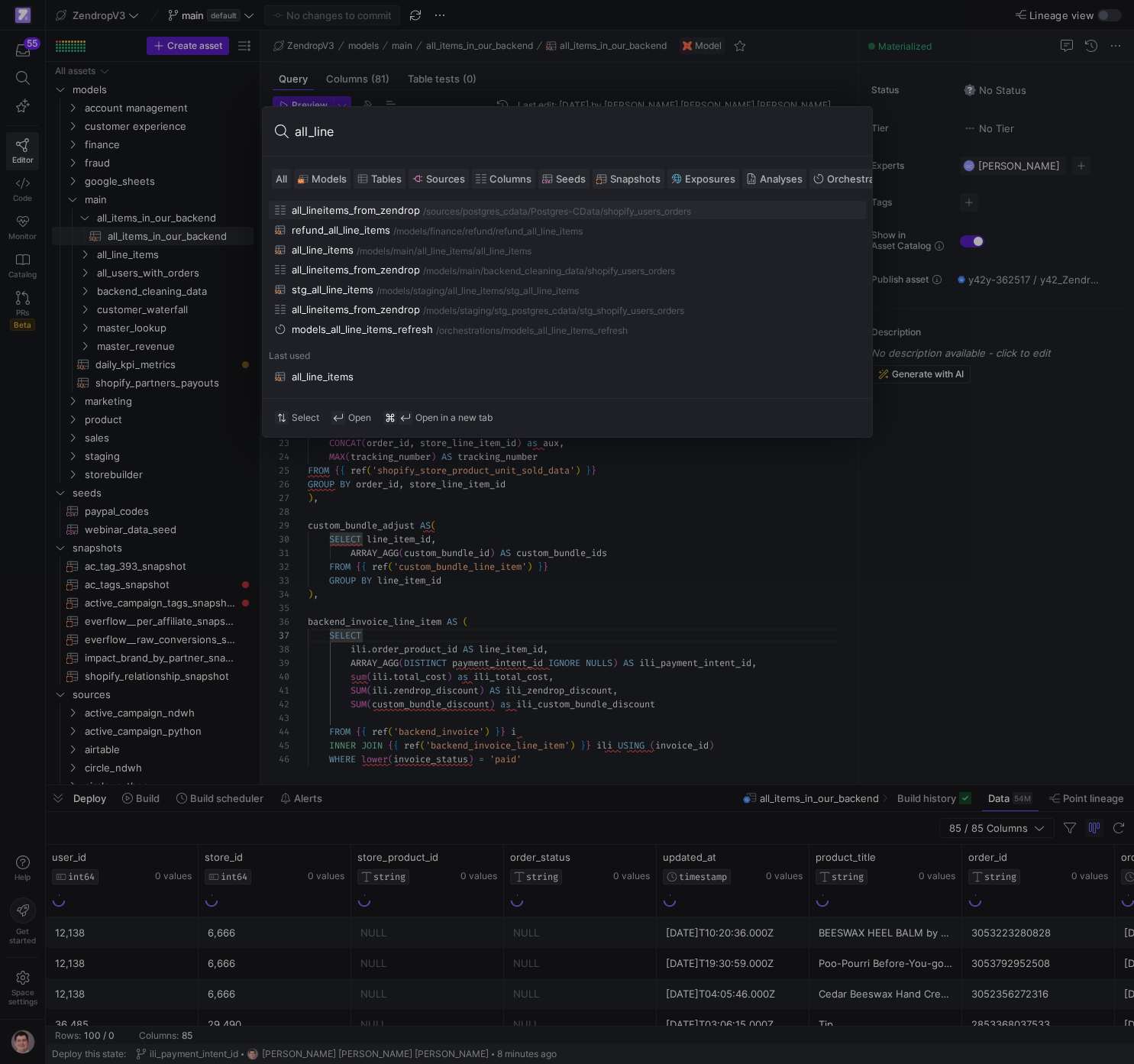
type input "all_line"
click at [407, 254] on div "main/all_line_items" at bounding box center [433, 251] width 79 height 11
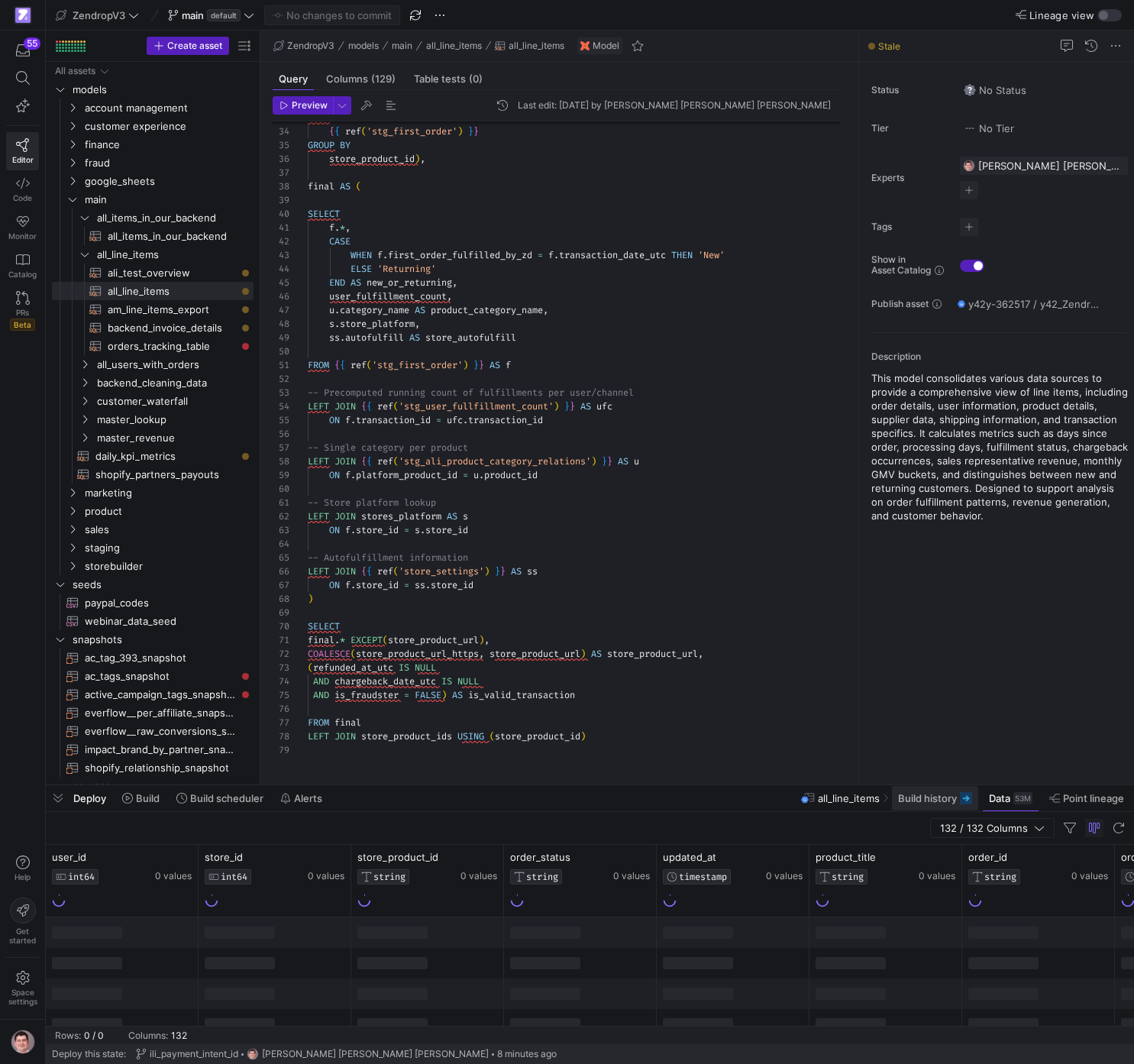
click at [919, 797] on span "Build history" at bounding box center [927, 798] width 59 height 13
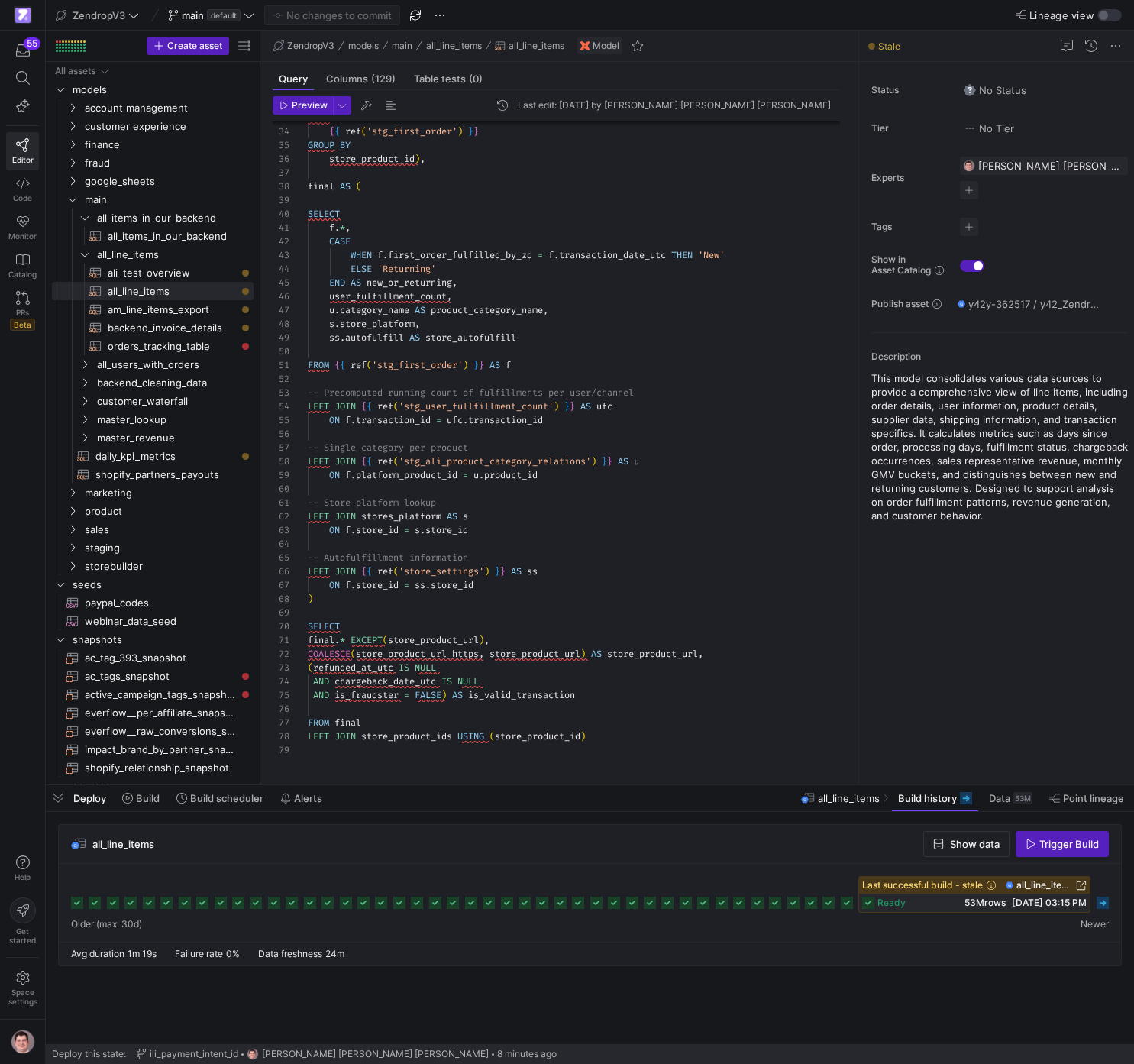
click at [950, 897] on div "ready 53M rows 10/10/25, 03:15 PM" at bounding box center [975, 903] width 231 height 18
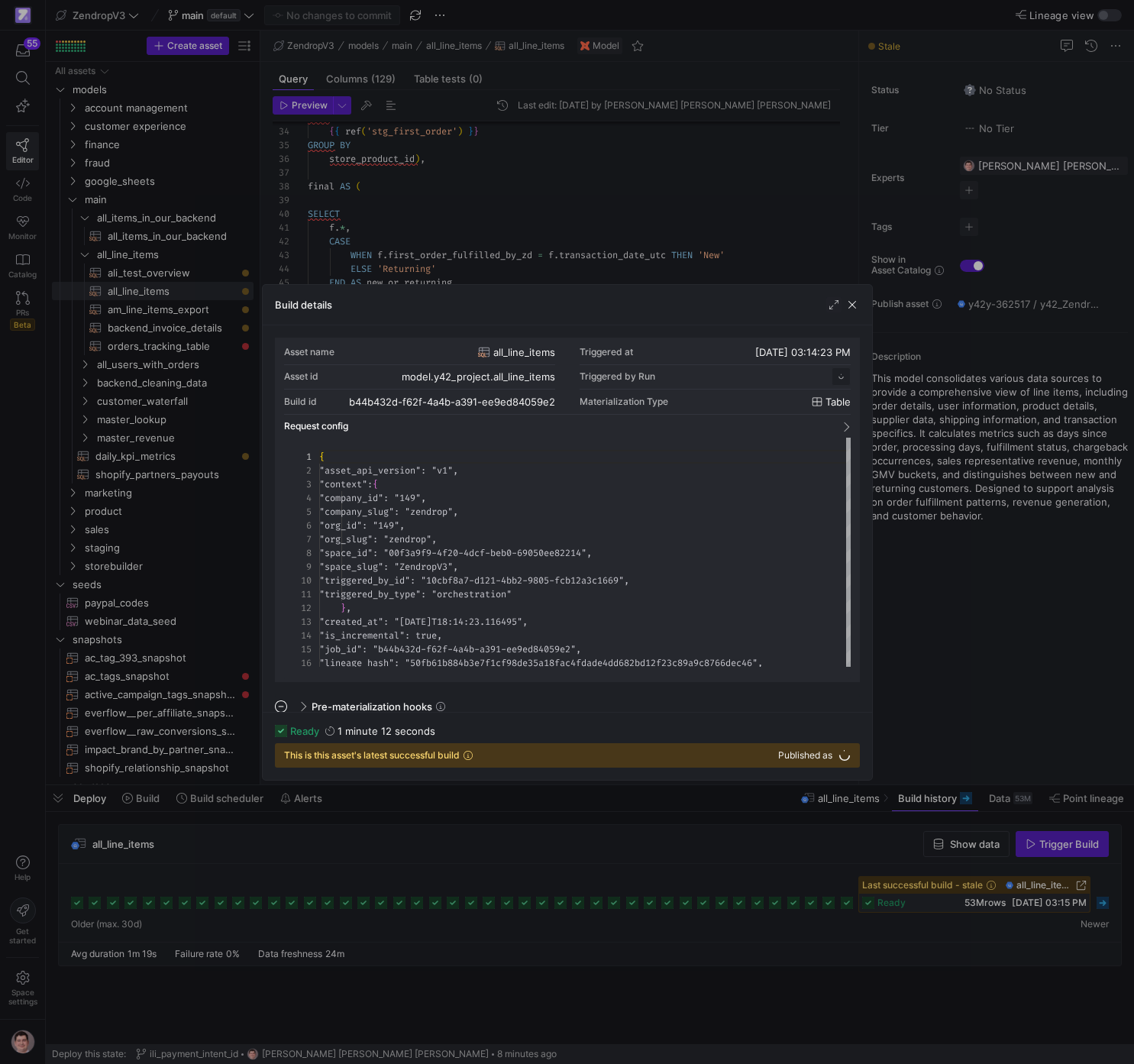
scroll to position [138, 0]
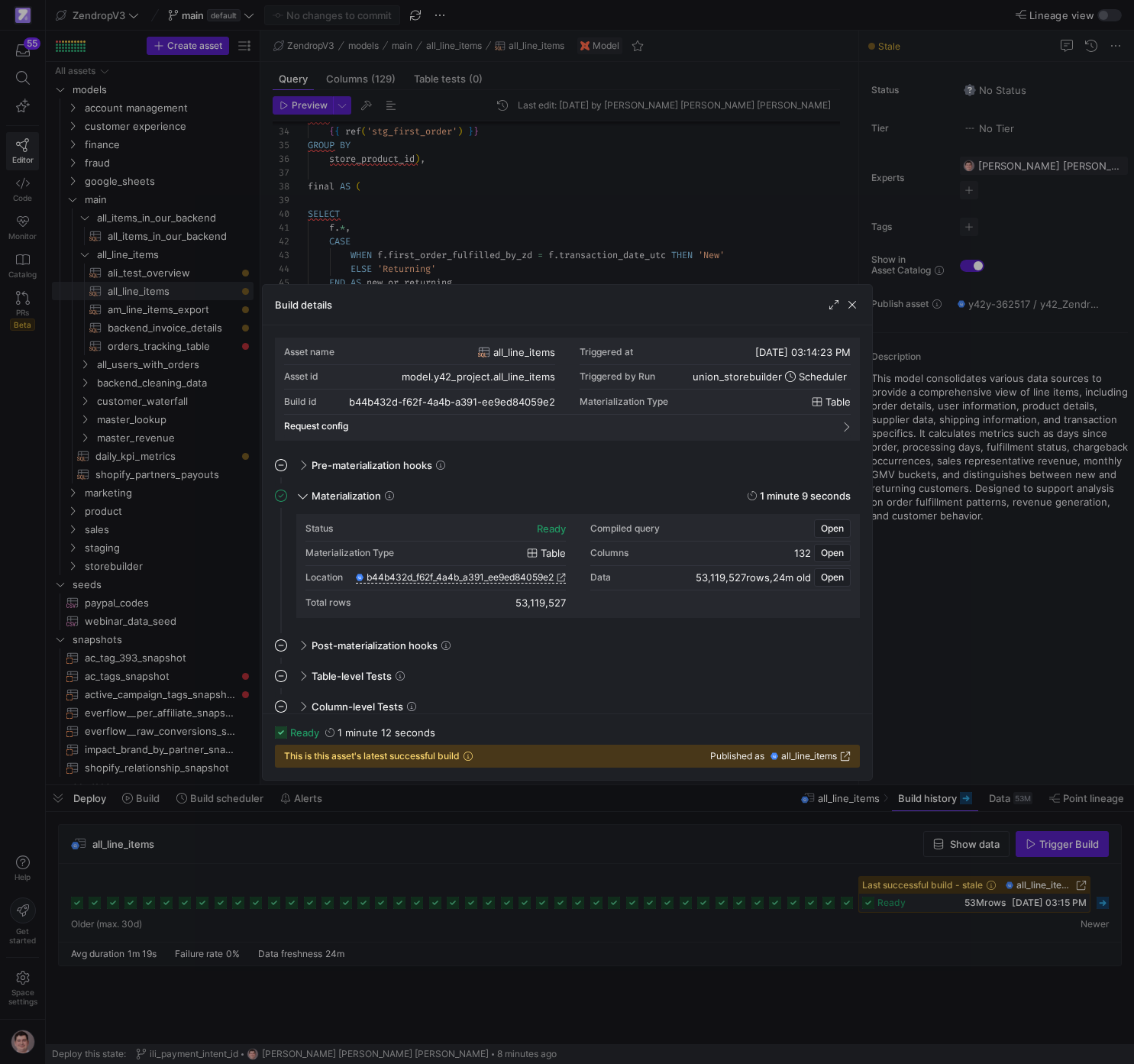
click at [990, 695] on div at bounding box center [567, 532] width 1134 height 1064
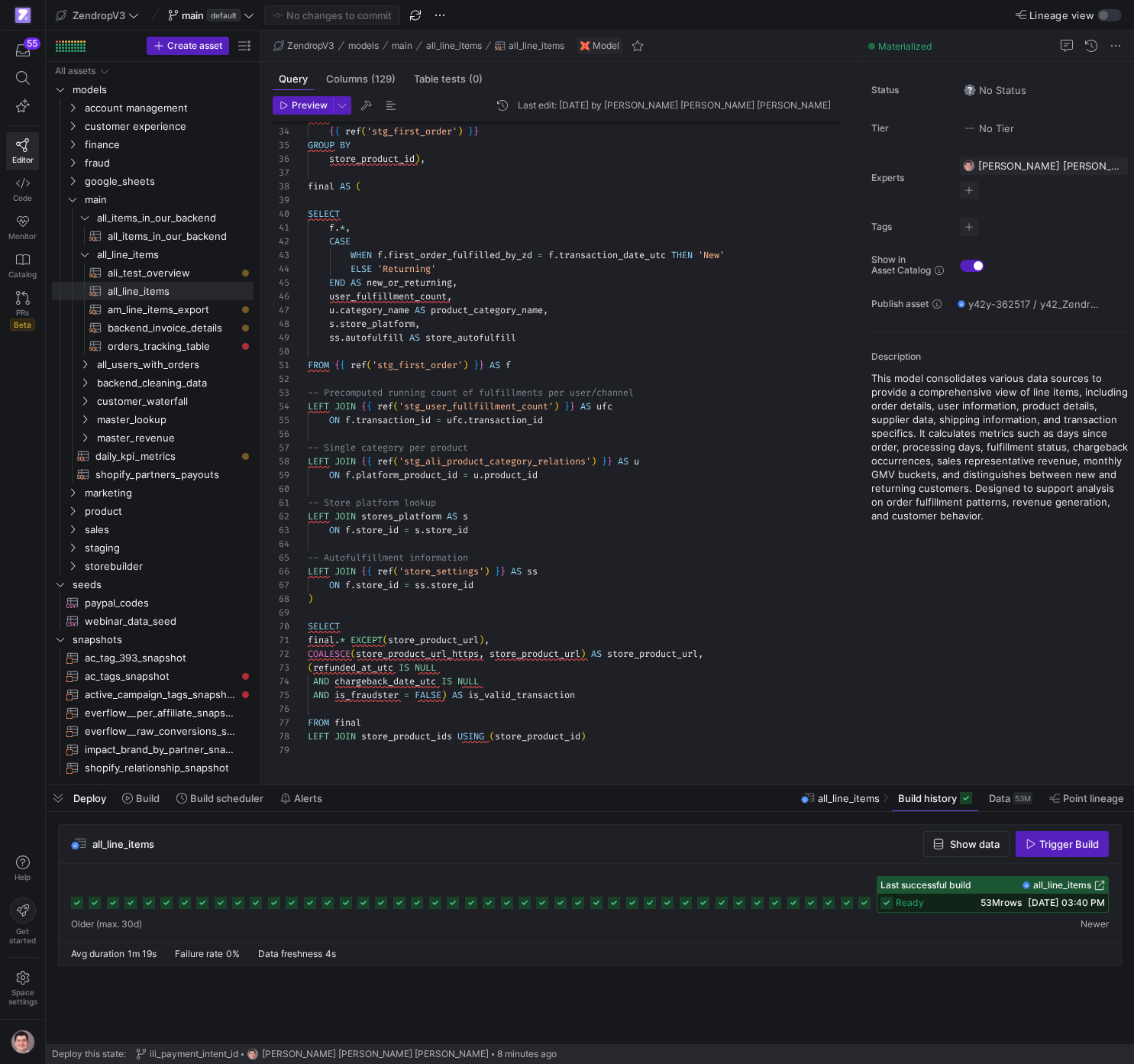
click at [1051, 904] on span "10/10/25, 03:40 PM" at bounding box center [1067, 903] width 77 height 12
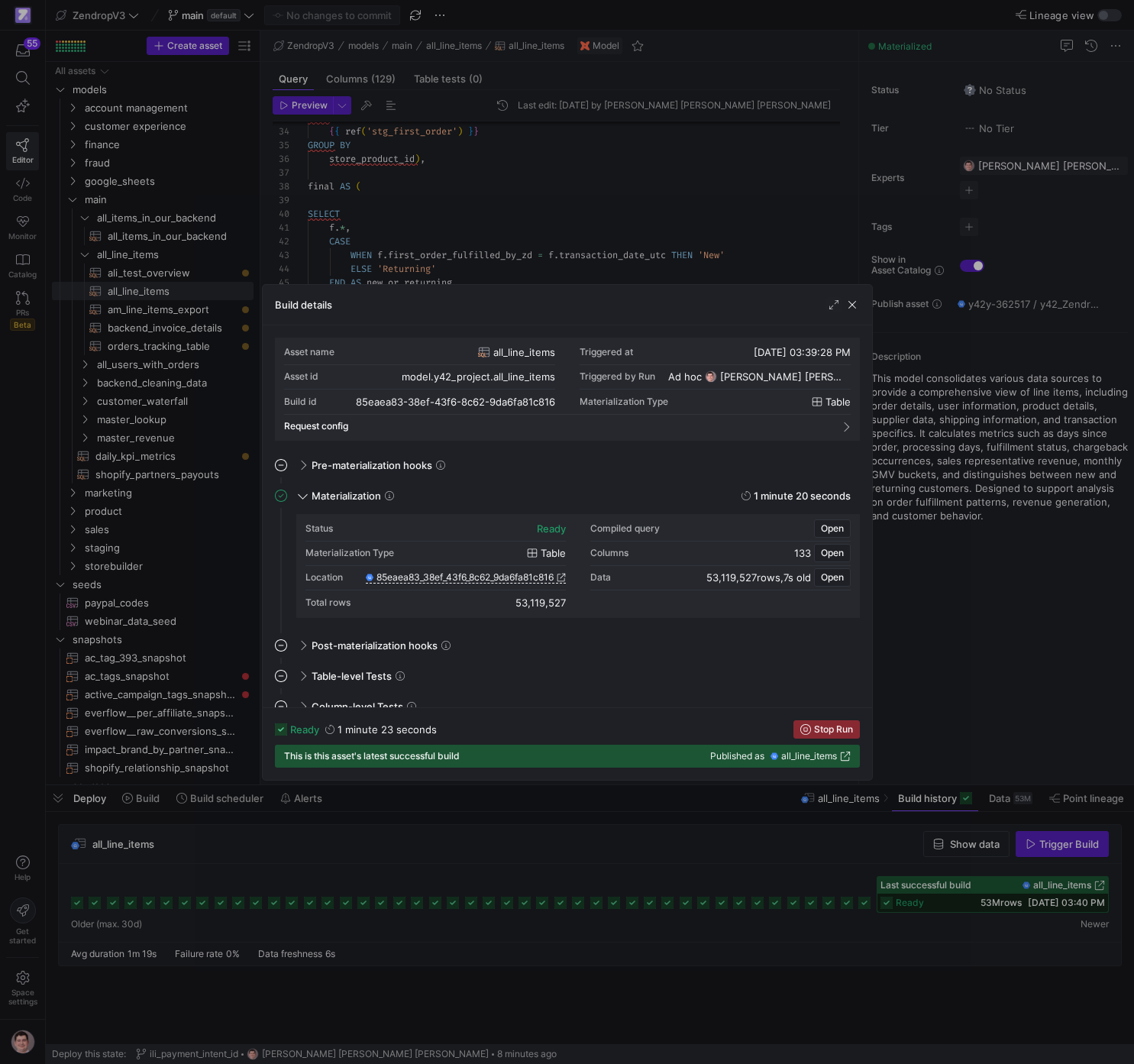
click at [993, 664] on div at bounding box center [567, 532] width 1134 height 1064
